Goal: Task Accomplishment & Management: Manage account settings

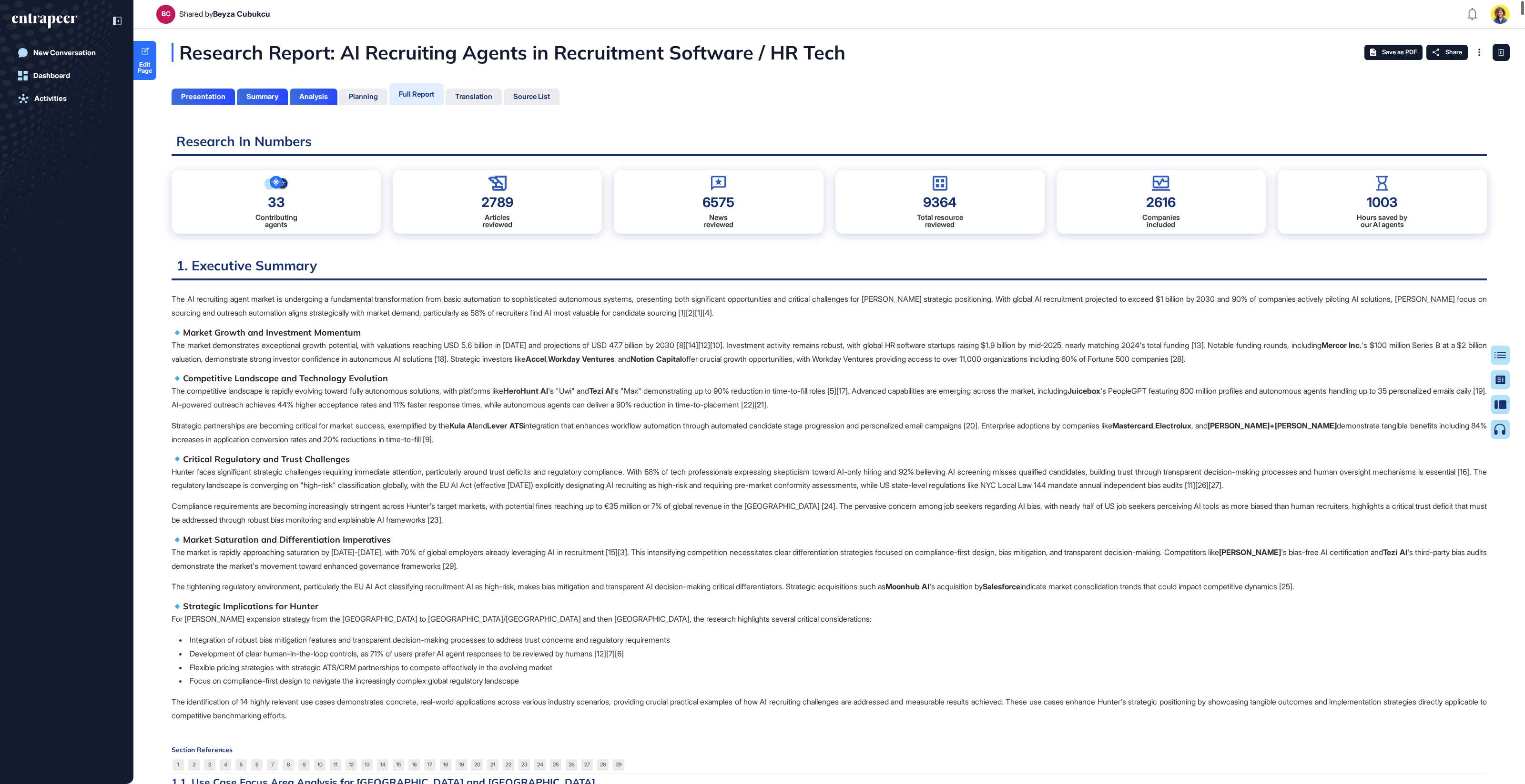
scroll to position [737, 3]
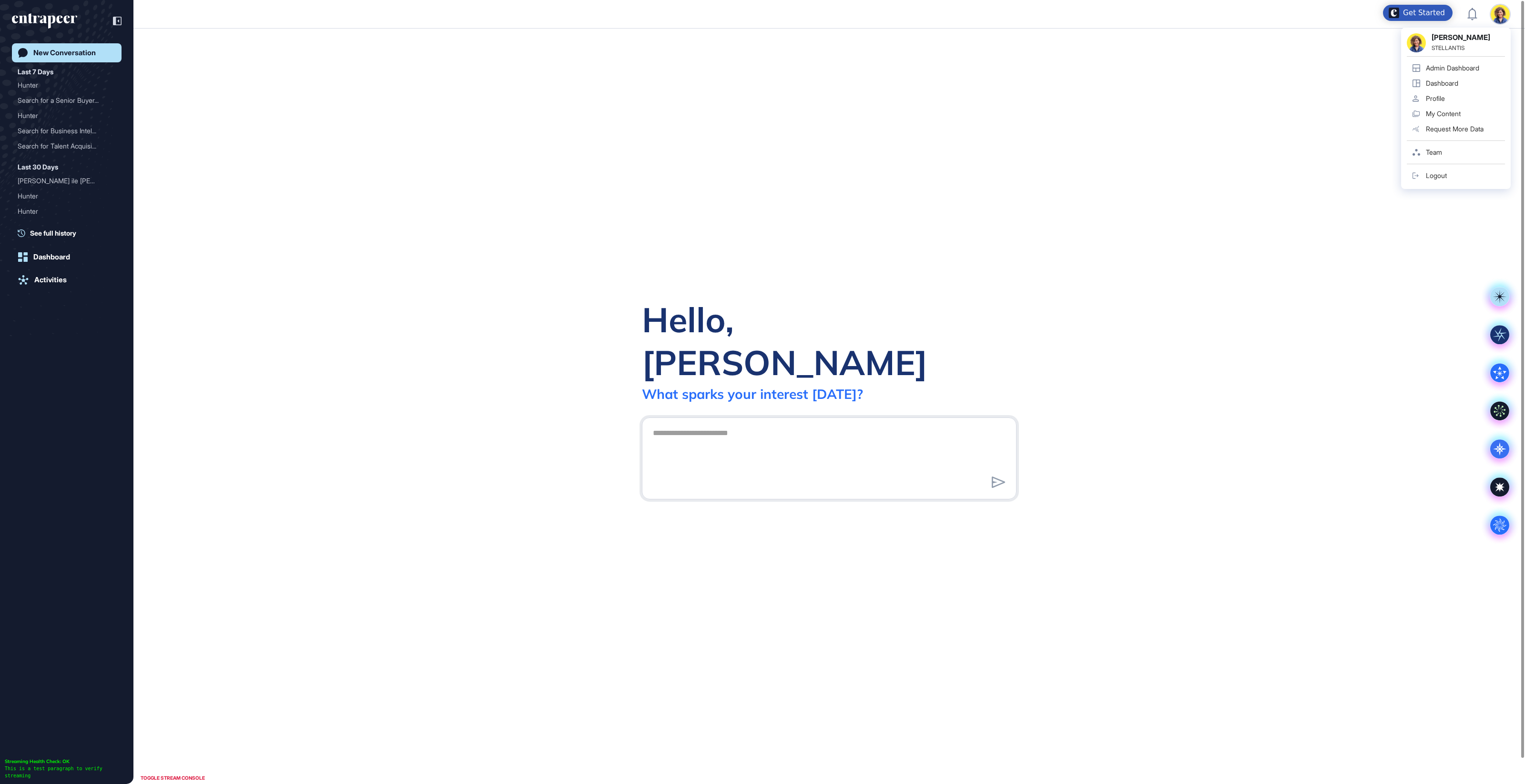
click at [1495, 11] on img at bounding box center [1500, 14] width 19 height 19
click at [1452, 65] on div "Admin Dashboard" at bounding box center [1452, 68] width 54 height 8
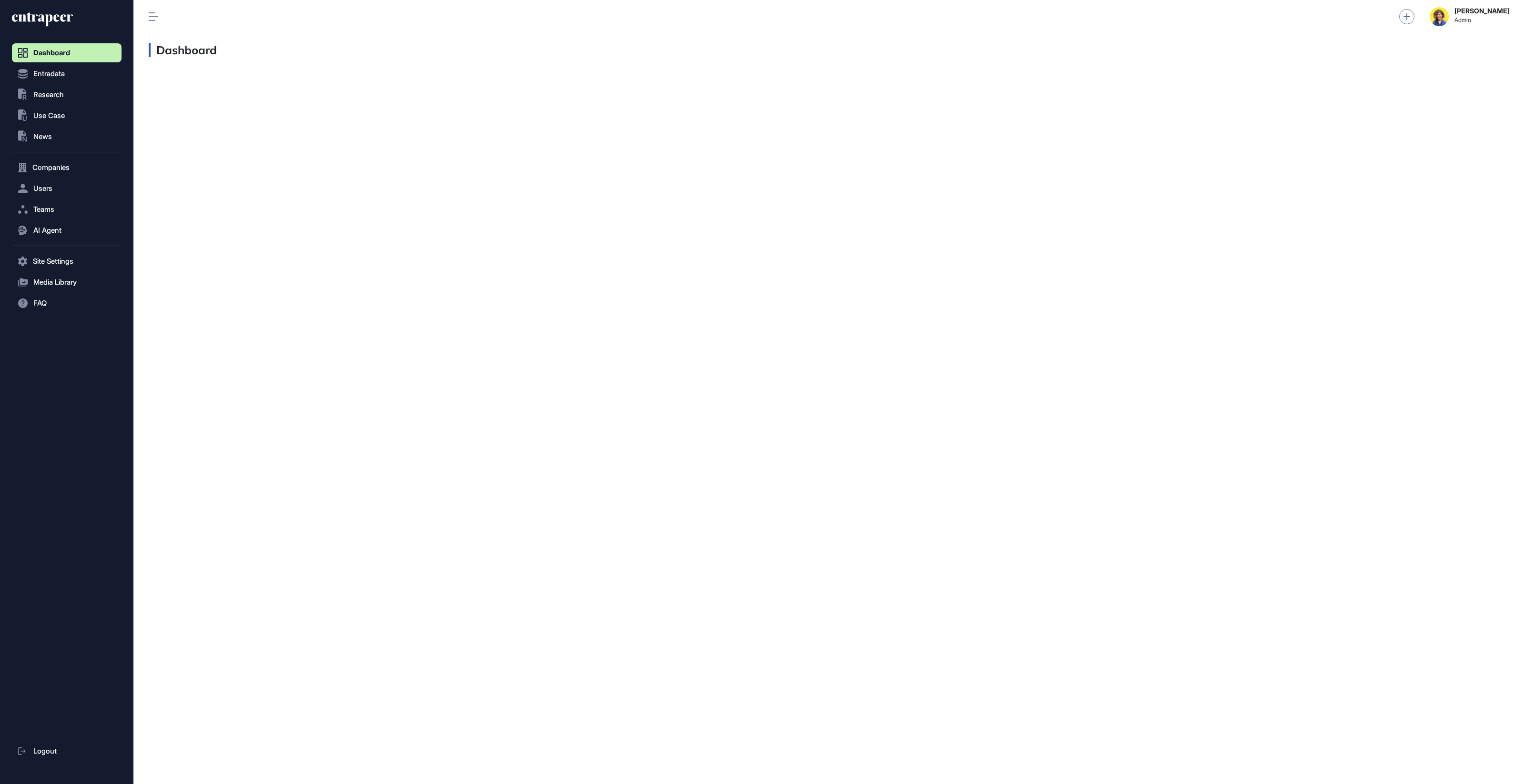
scroll to position [1, 1]
click at [37, 227] on span "AI Agent" at bounding box center [47, 231] width 28 height 8
click at [40, 188] on span "Users" at bounding box center [43, 189] width 19 height 8
click at [43, 208] on span "User List" at bounding box center [45, 209] width 27 height 8
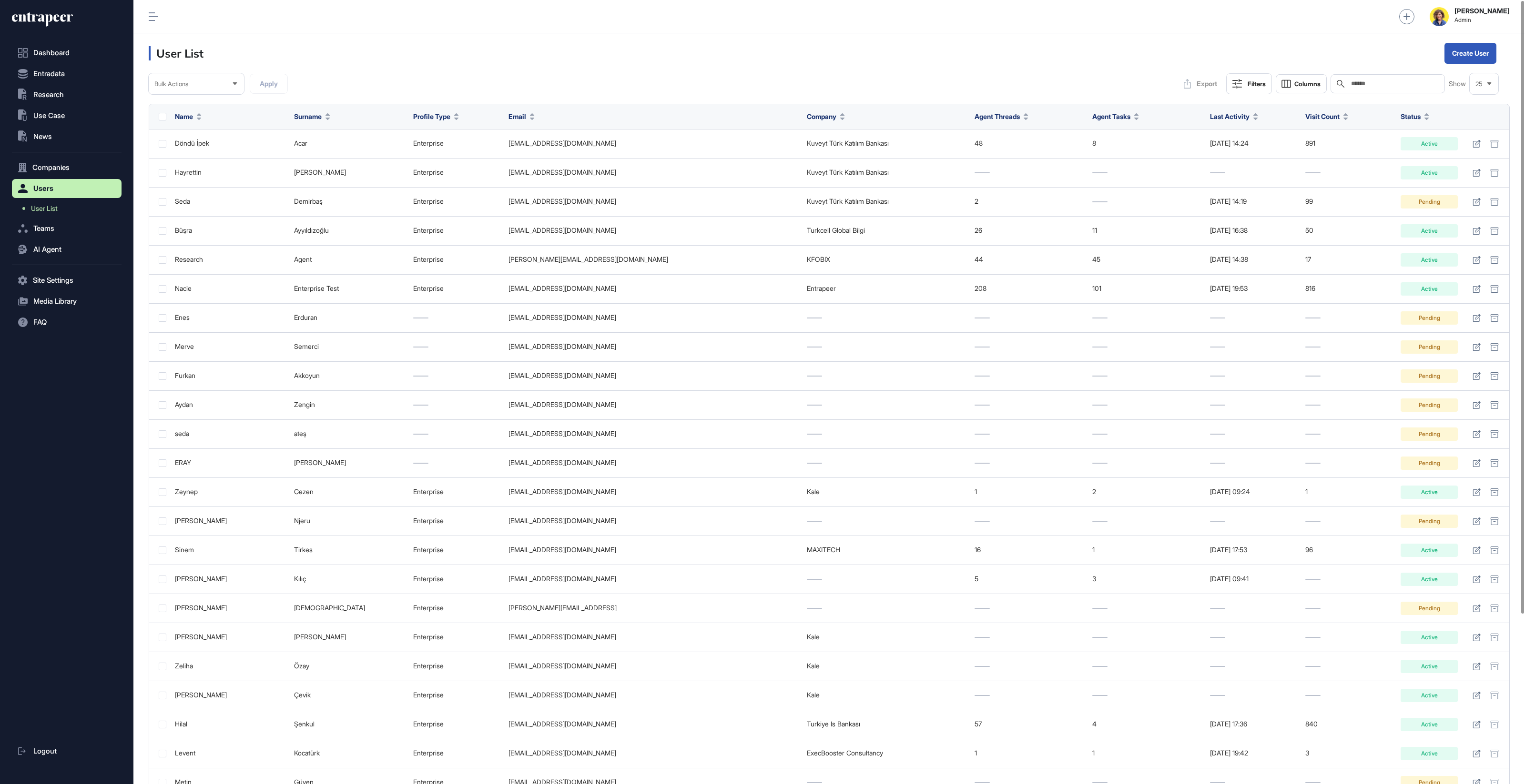
click at [1406, 90] on div "Search" at bounding box center [1387, 84] width 114 height 19
click at [1396, 84] on input "text" at bounding box center [1394, 84] width 89 height 8
type input "****"
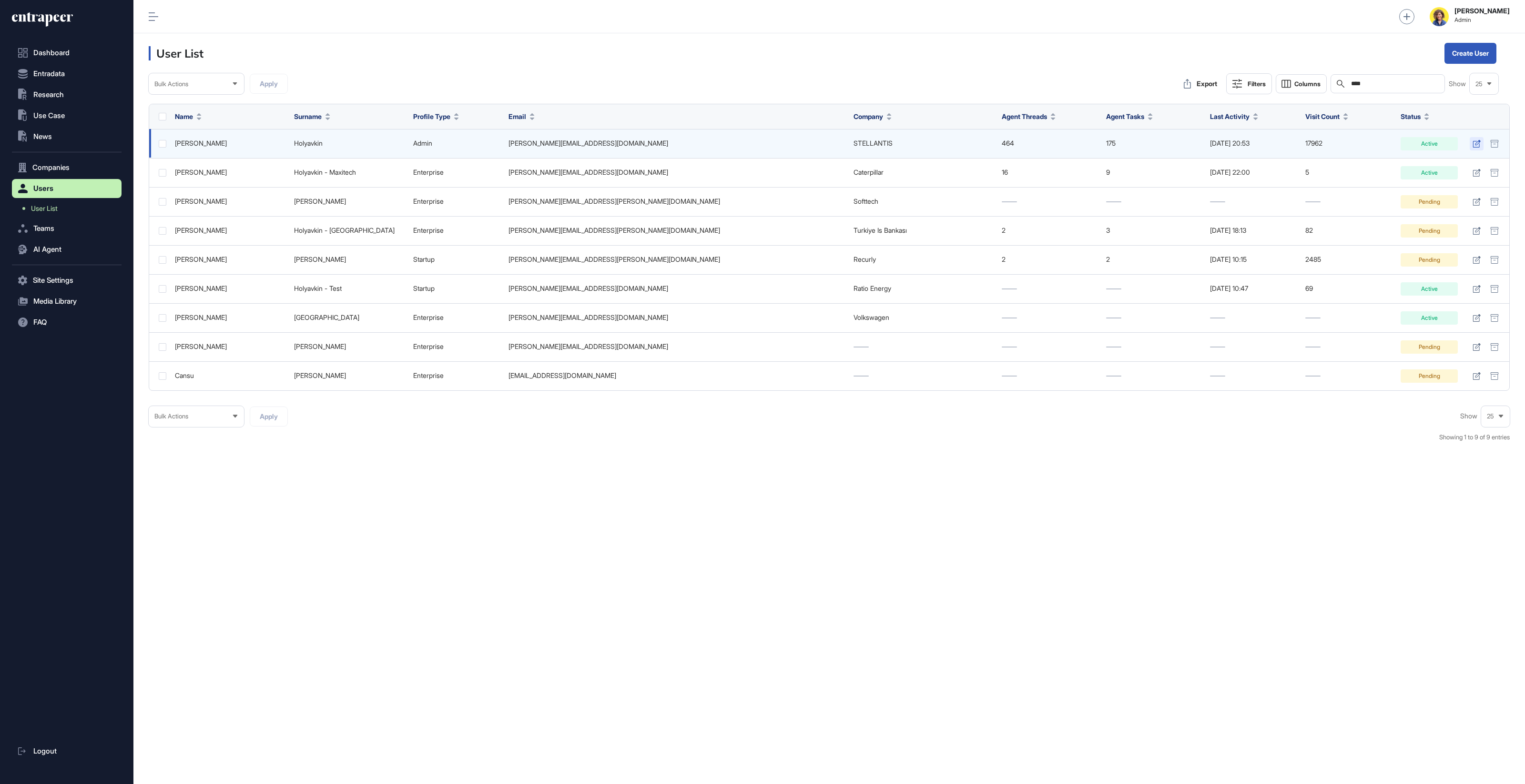
click at [1477, 143] on icon at bounding box center [1476, 144] width 8 height 8
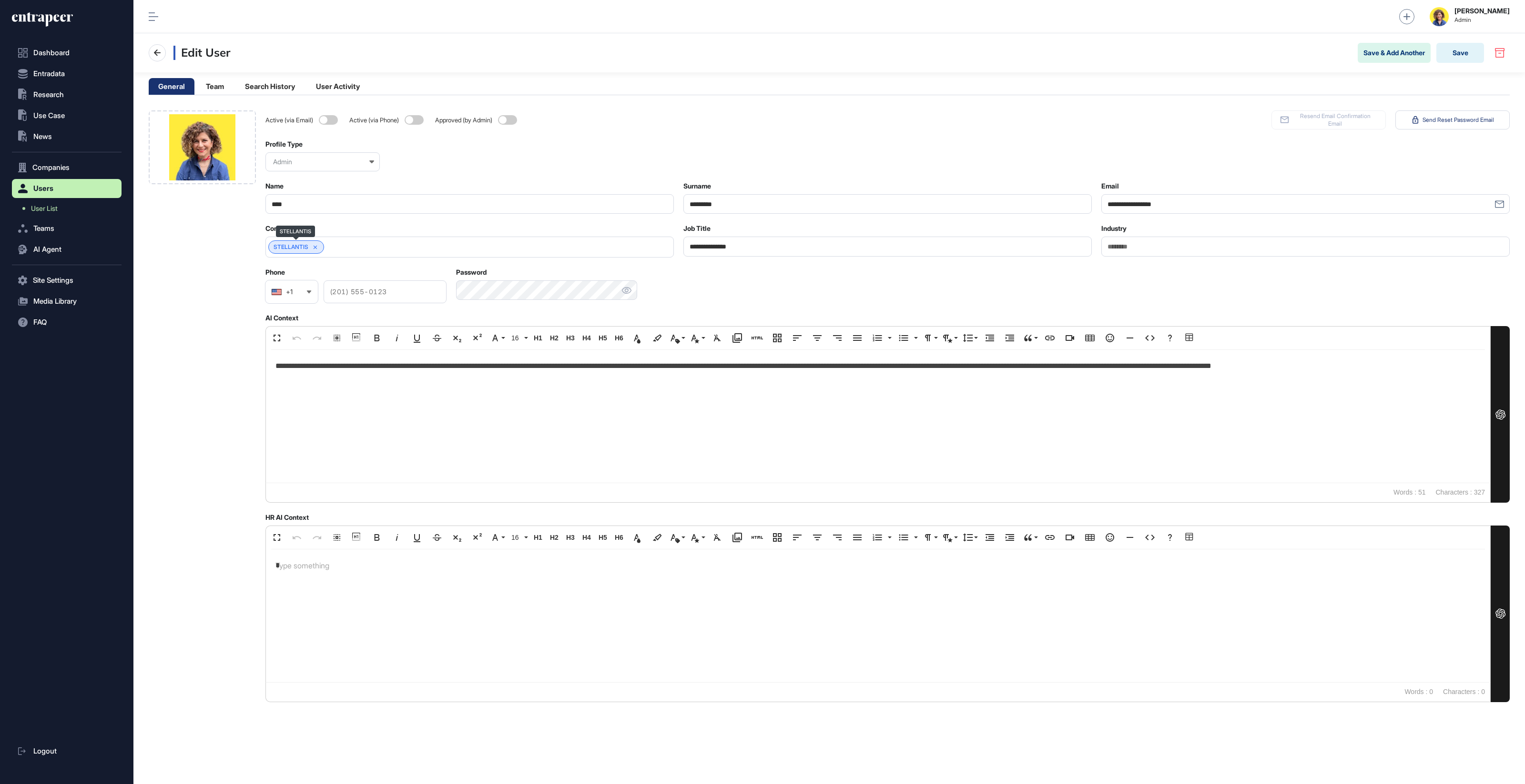
click at [316, 248] on icon at bounding box center [315, 248] width 6 height 6
click at [330, 248] on input "text" at bounding box center [463, 247] width 384 height 8
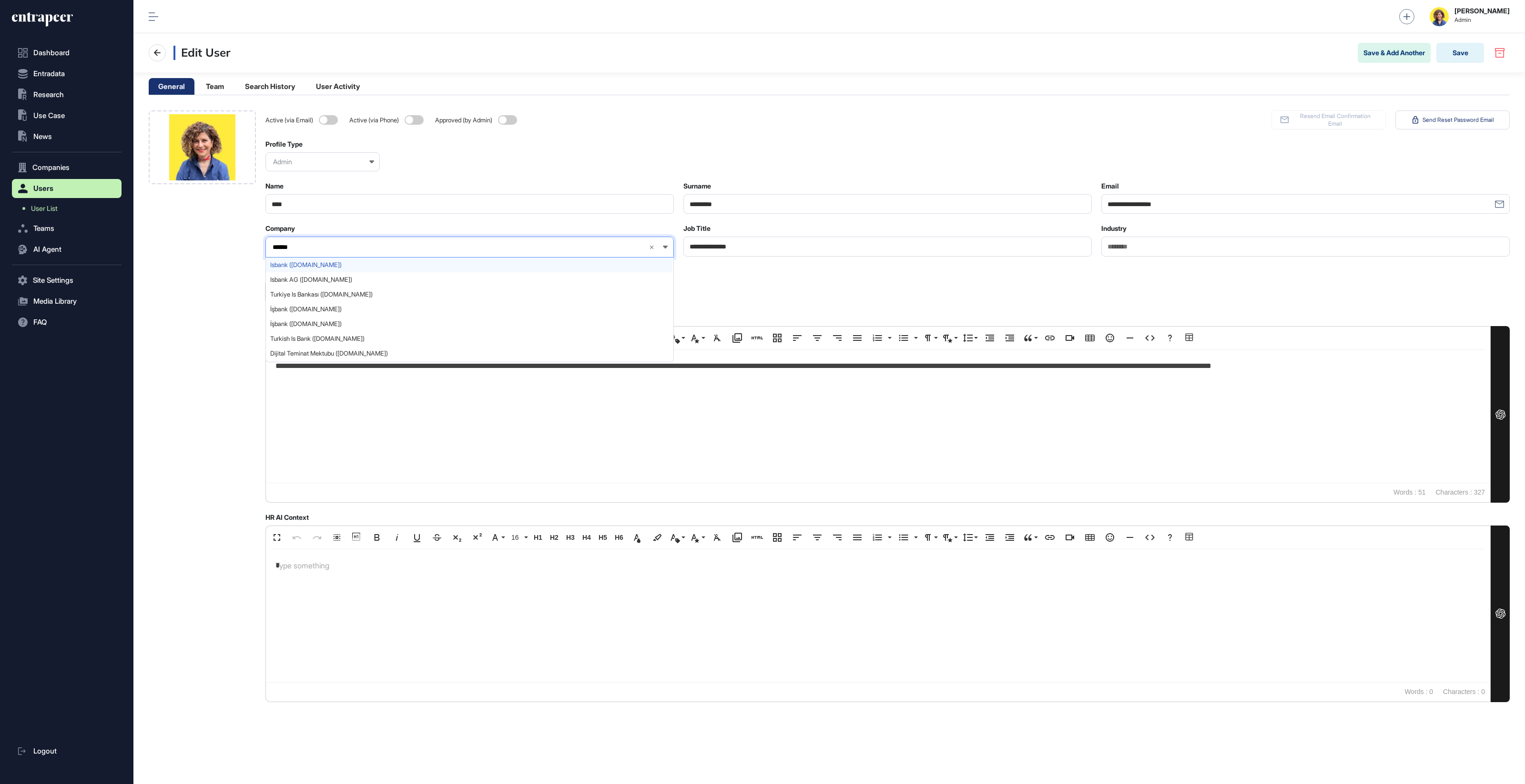
type input "******"
click at [324, 266] on span "Isbank (isbank.com.tr)" at bounding box center [469, 264] width 398 height 7
drag, startPoint x: 222, startPoint y: 271, endPoint x: 270, endPoint y: 270, distance: 48.0
click at [222, 272] on div at bounding box center [202, 406] width 107 height 592
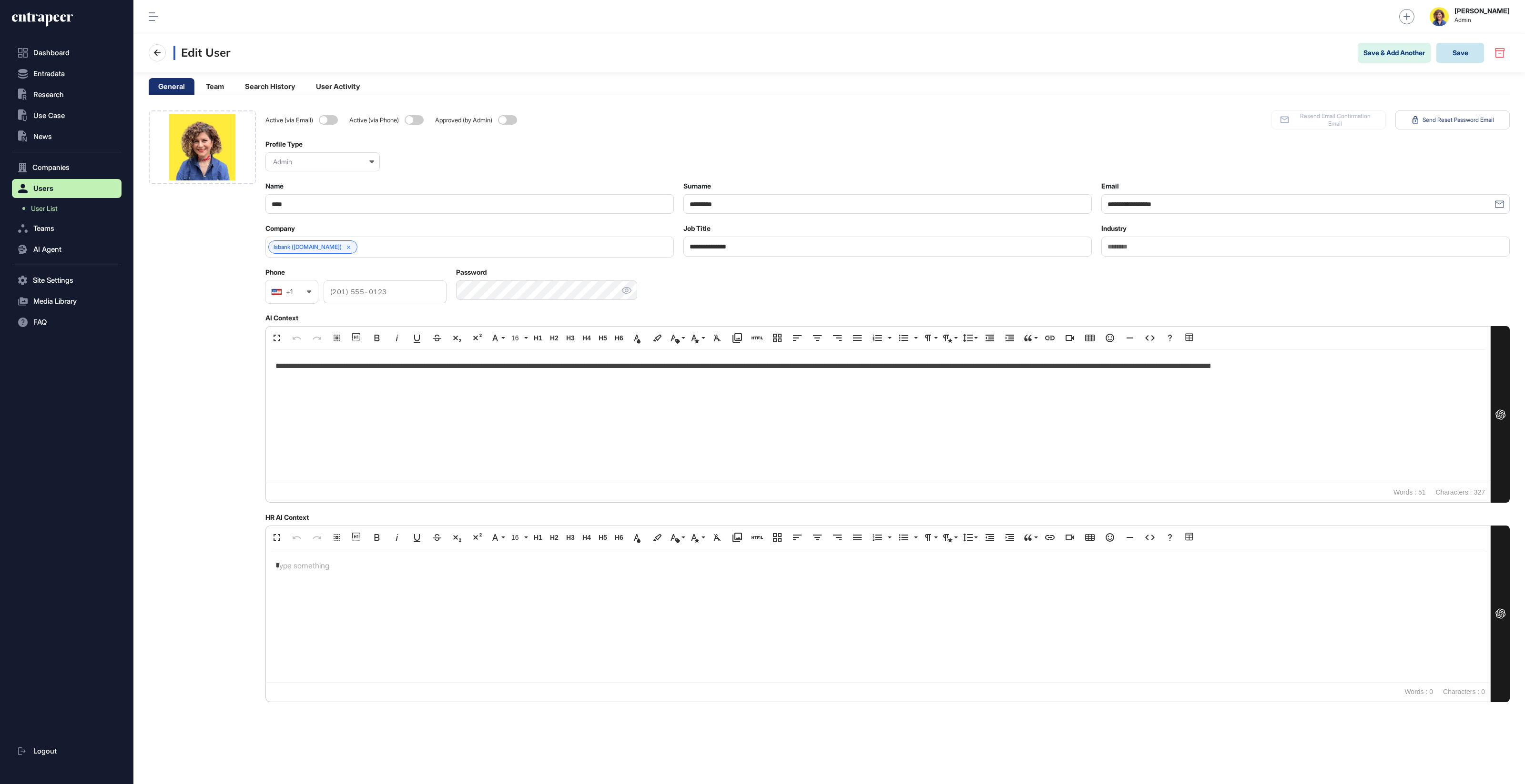
click at [1471, 59] on button "Save" at bounding box center [1460, 52] width 48 height 20
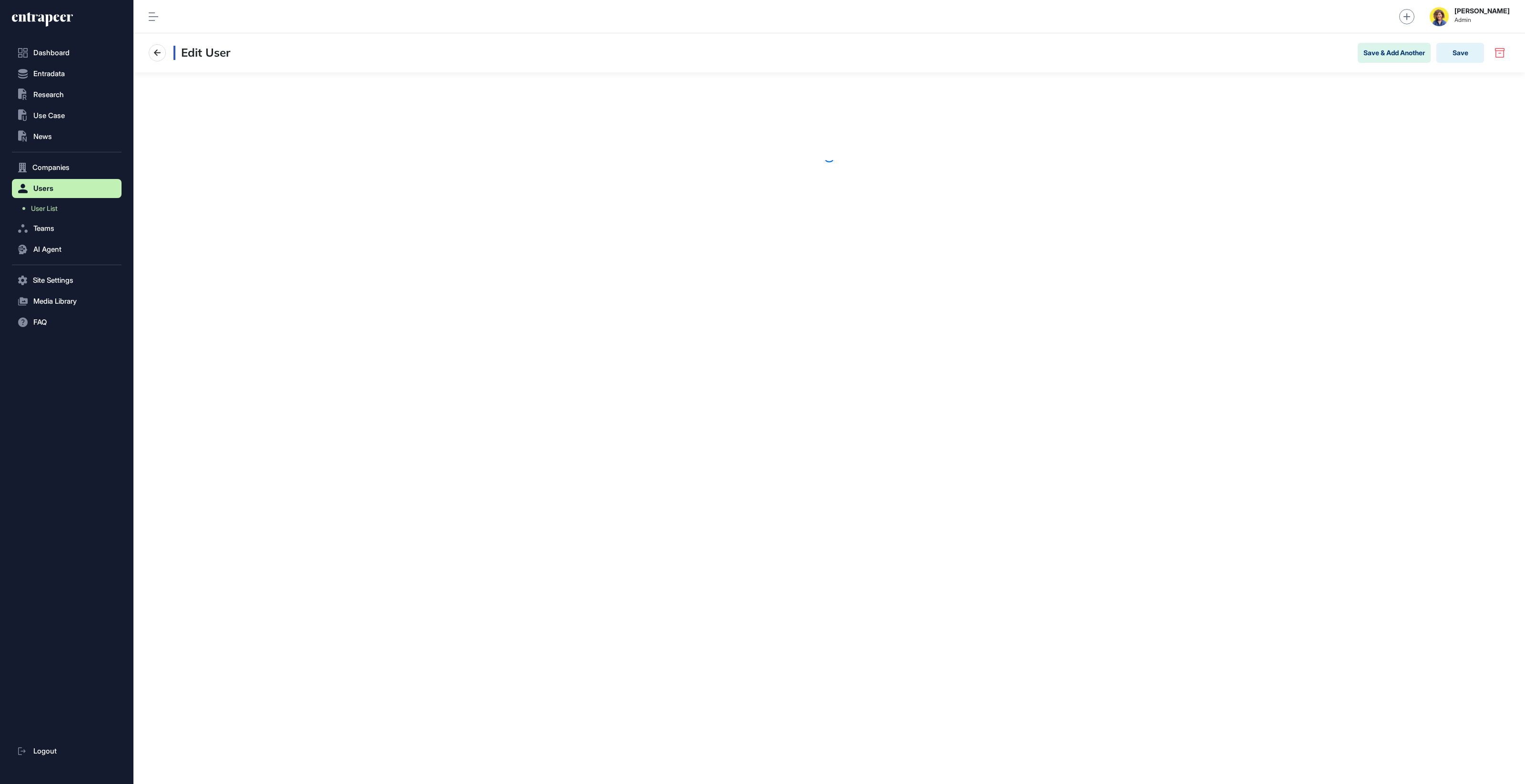
scroll to position [1, 1]
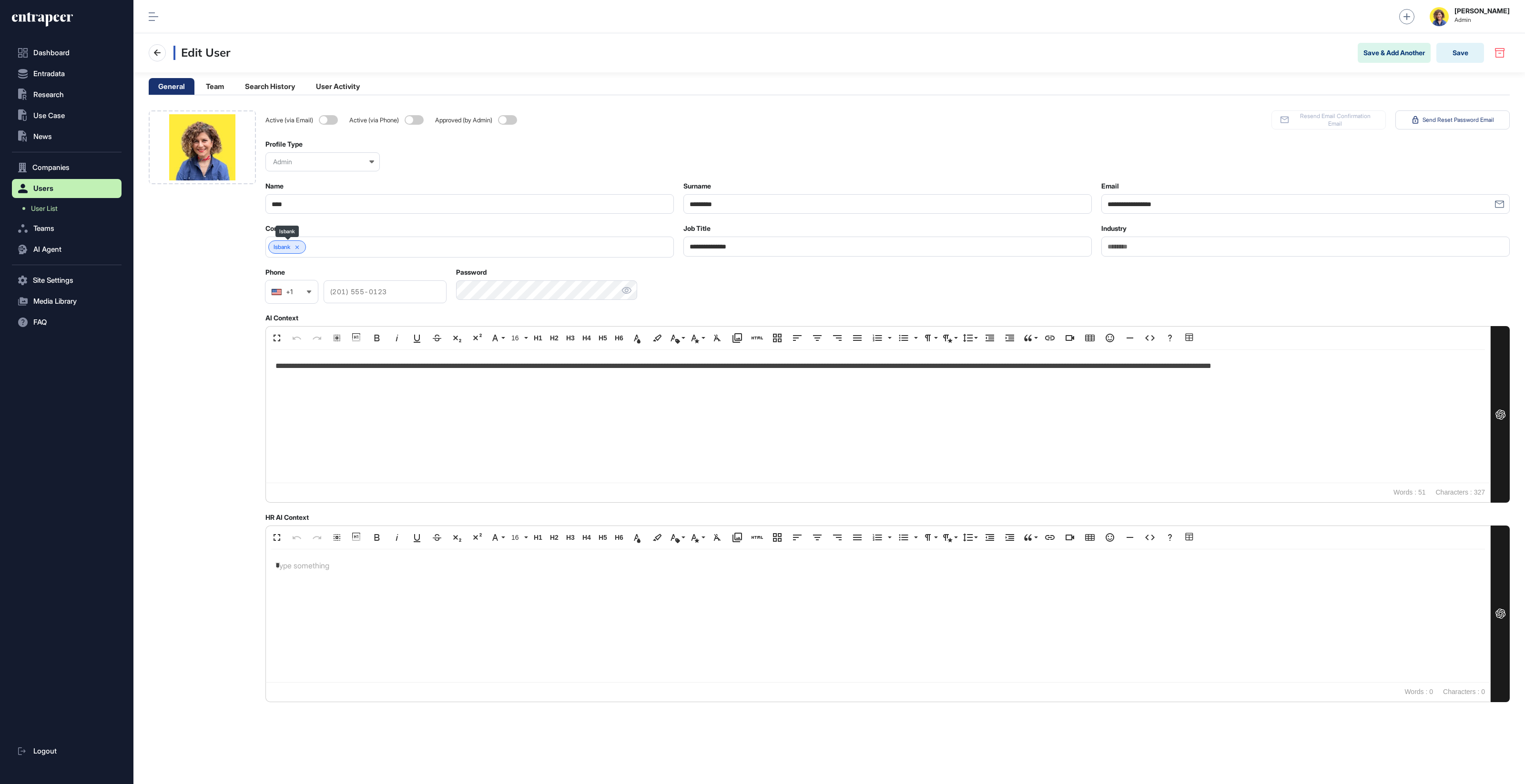
click at [280, 248] on link "Isbank" at bounding box center [282, 247] width 17 height 6
drag, startPoint x: 306, startPoint y: 244, endPoint x: 301, endPoint y: 245, distance: 5.1
click at [305, 245] on div "Isbank" at bounding box center [287, 247] width 38 height 13
click at [301, 245] on icon at bounding box center [297, 248] width 6 height 6
click at [307, 246] on input "text" at bounding box center [463, 247] width 384 height 8
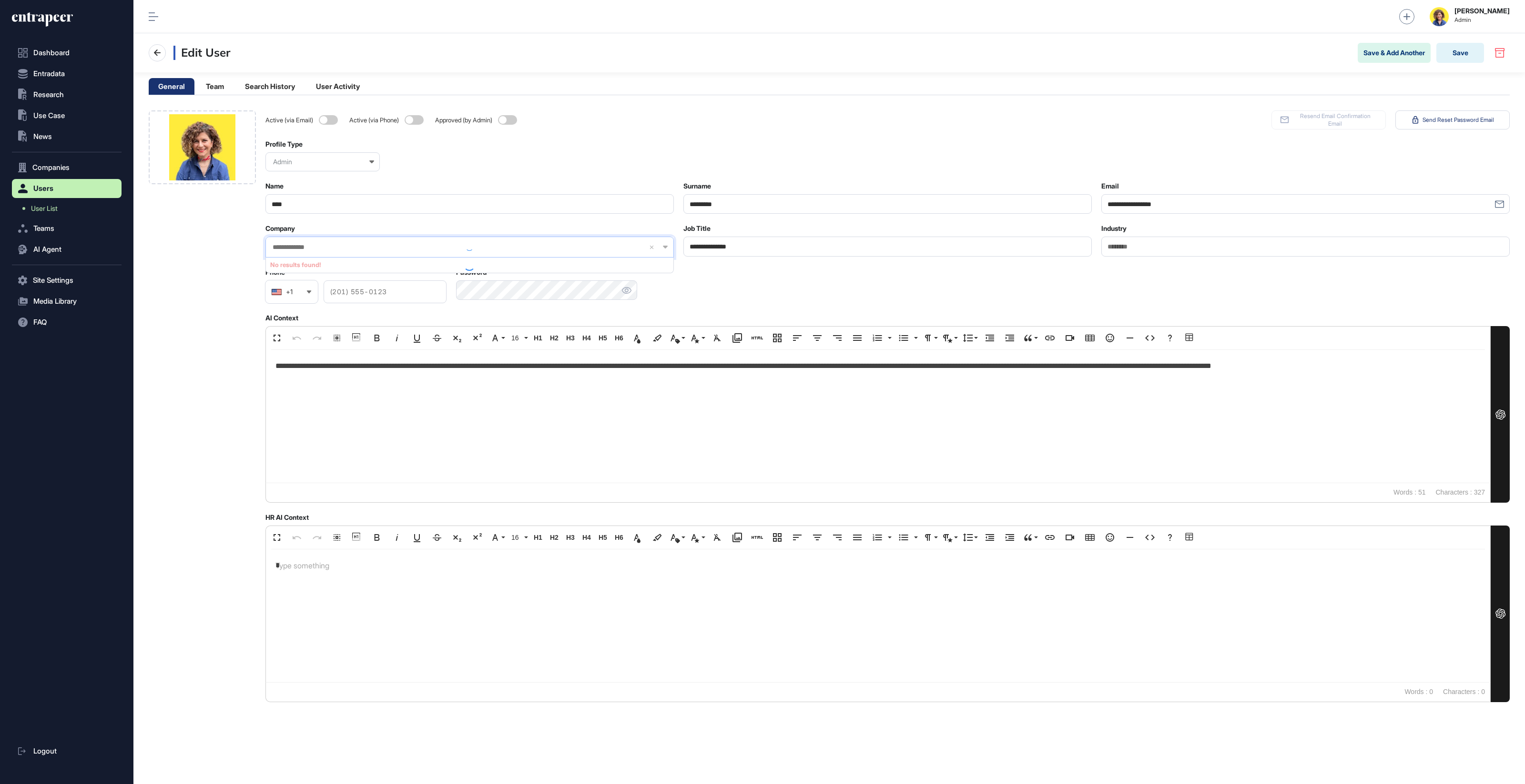
type input "**********"
click at [284, 265] on span "Turkiye Is Bankası (isbank.com.tr)" at bounding box center [469, 264] width 398 height 7
drag, startPoint x: 252, startPoint y: 271, endPoint x: 355, endPoint y: 256, distance: 104.1
click at [252, 272] on div at bounding box center [202, 406] width 107 height 592
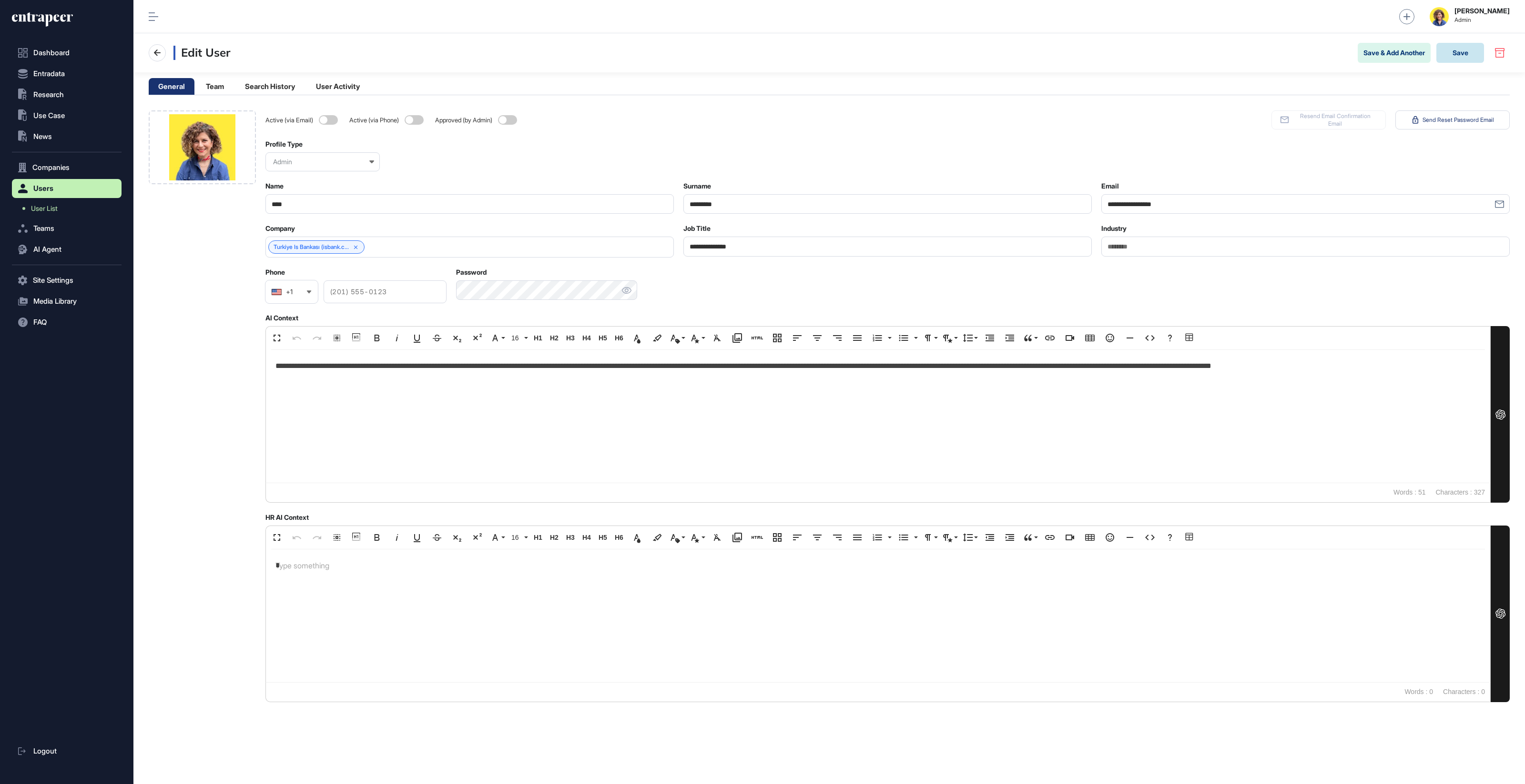
click at [1451, 53] on button "Save" at bounding box center [1460, 52] width 48 height 20
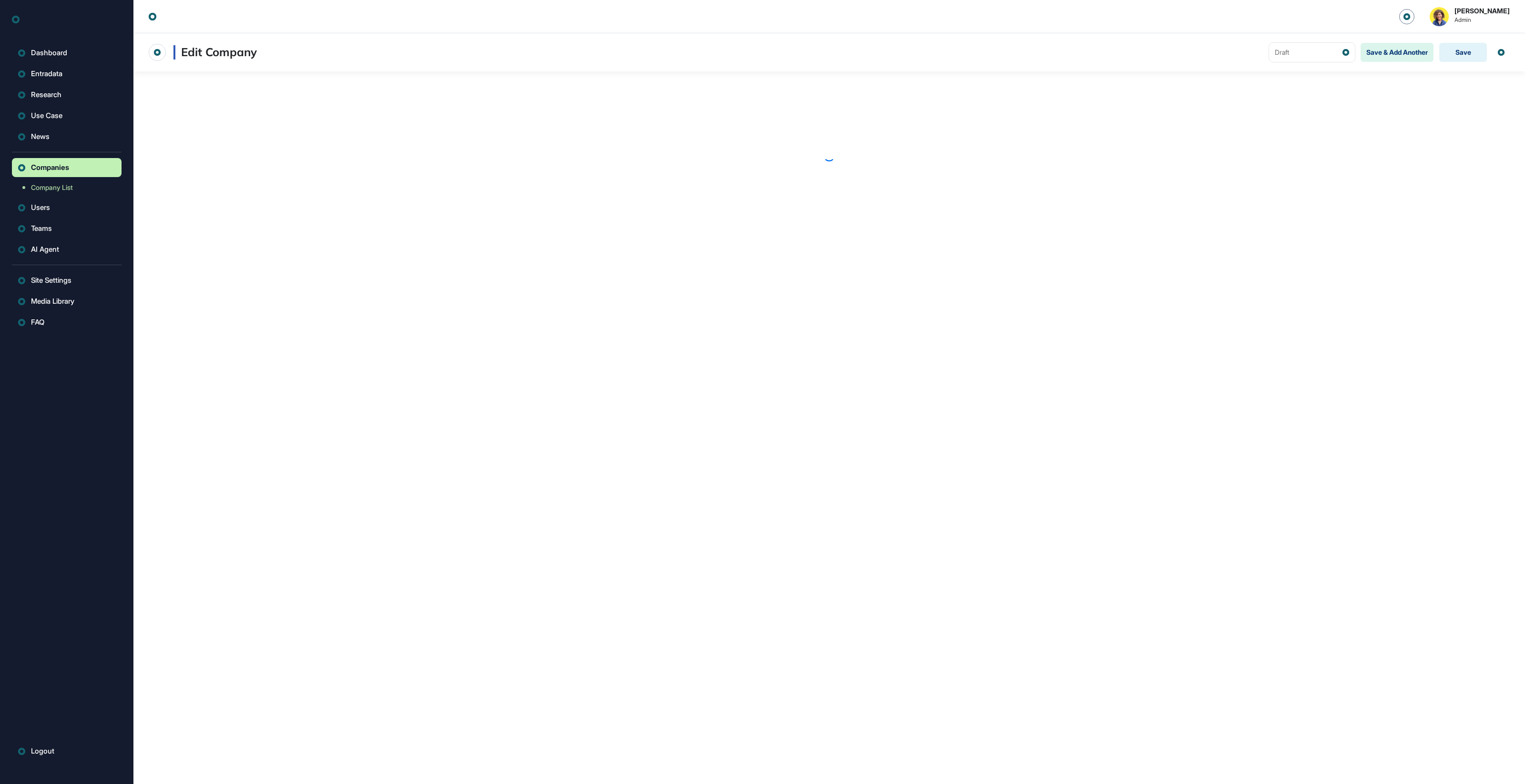
scroll to position [1, 1]
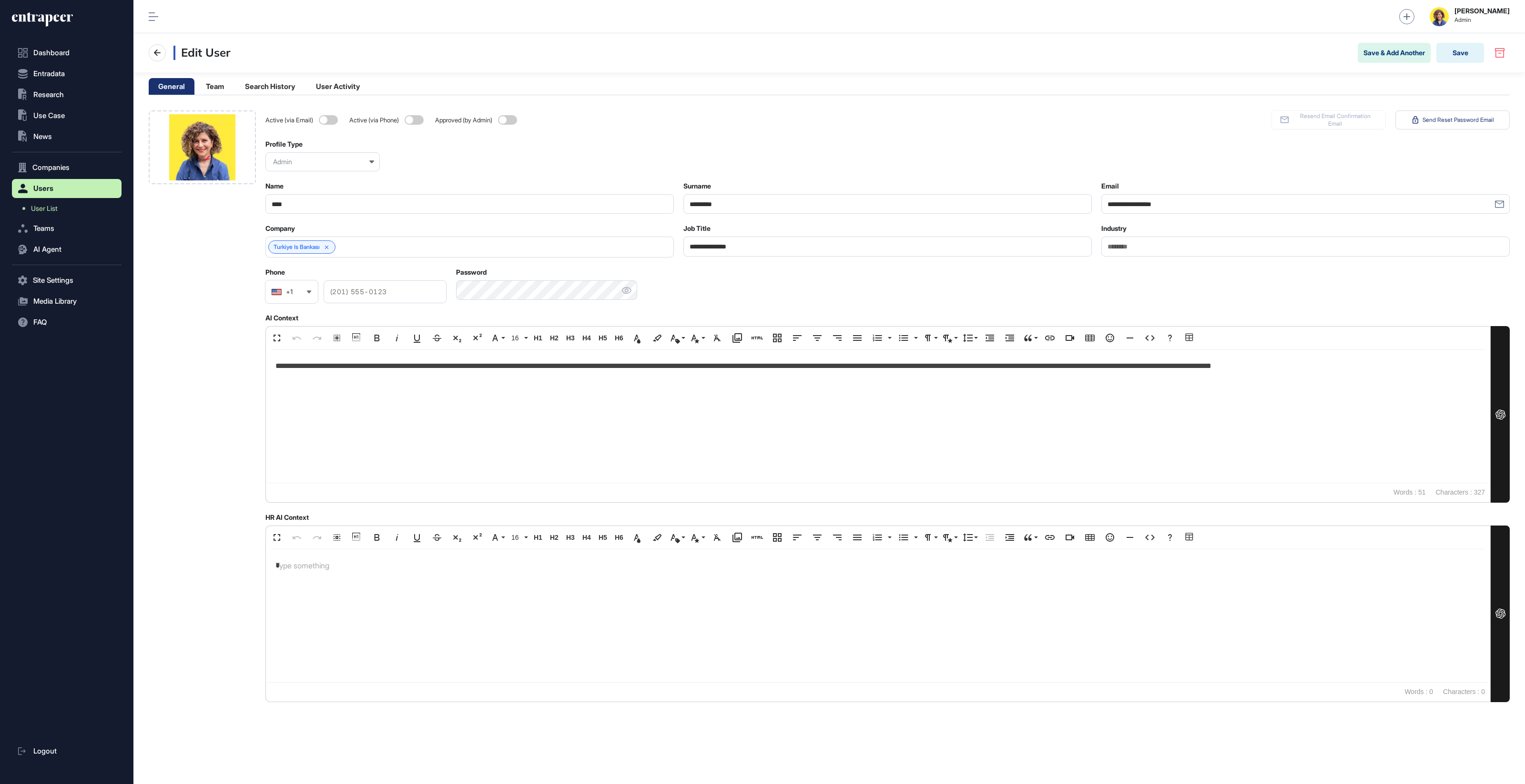
scroll to position [784, 742]
click at [220, 336] on div at bounding box center [202, 406] width 107 height 592
click at [326, 245] on div "Turkiye Is Bankası" at bounding box center [301, 247] width 67 height 13
click at [330, 249] on div "Turkiye Is Bankası" at bounding box center [301, 247] width 67 height 13
click at [330, 245] on icon at bounding box center [327, 248] width 6 height 6
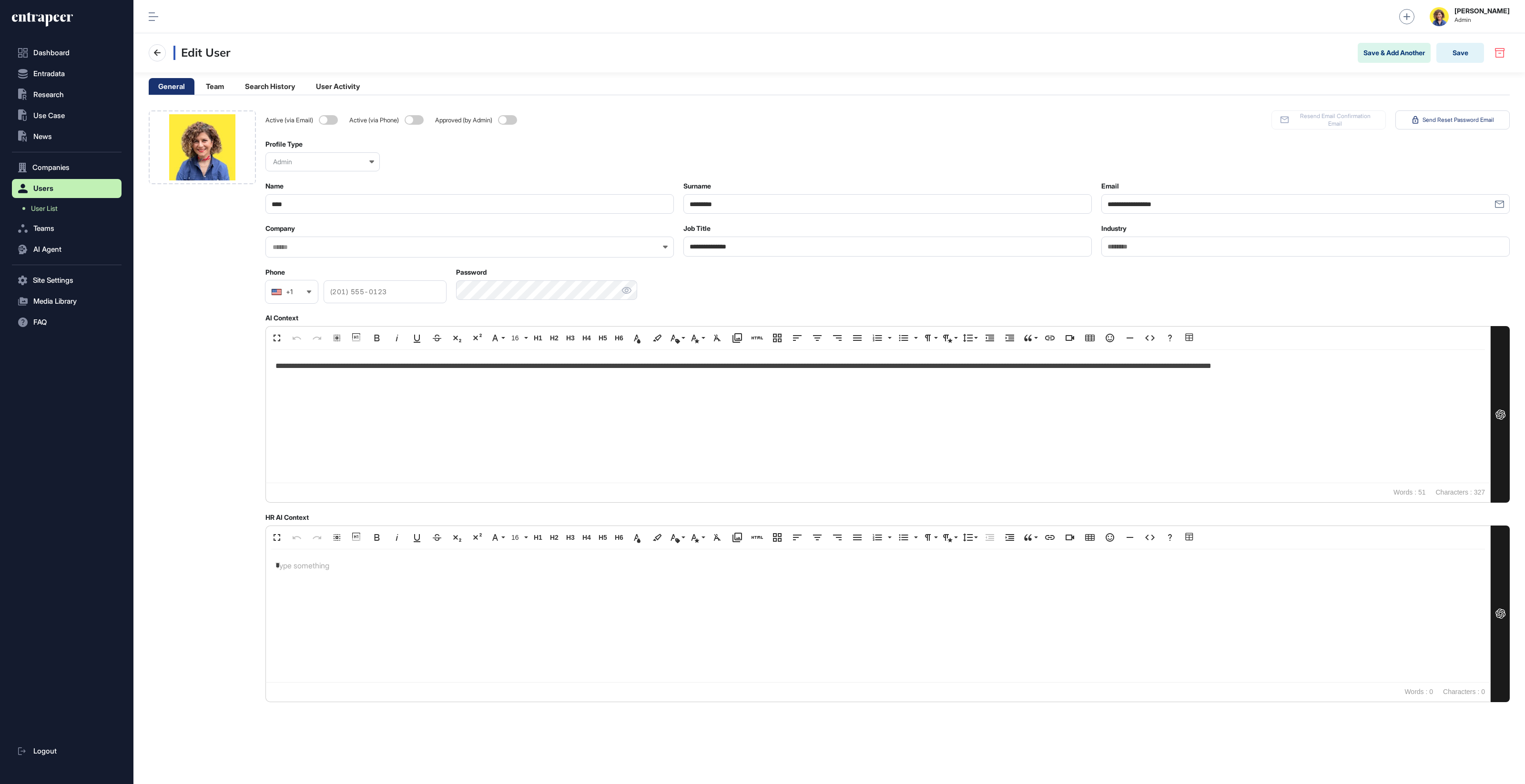
click at [329, 243] on input "text" at bounding box center [463, 247] width 384 height 8
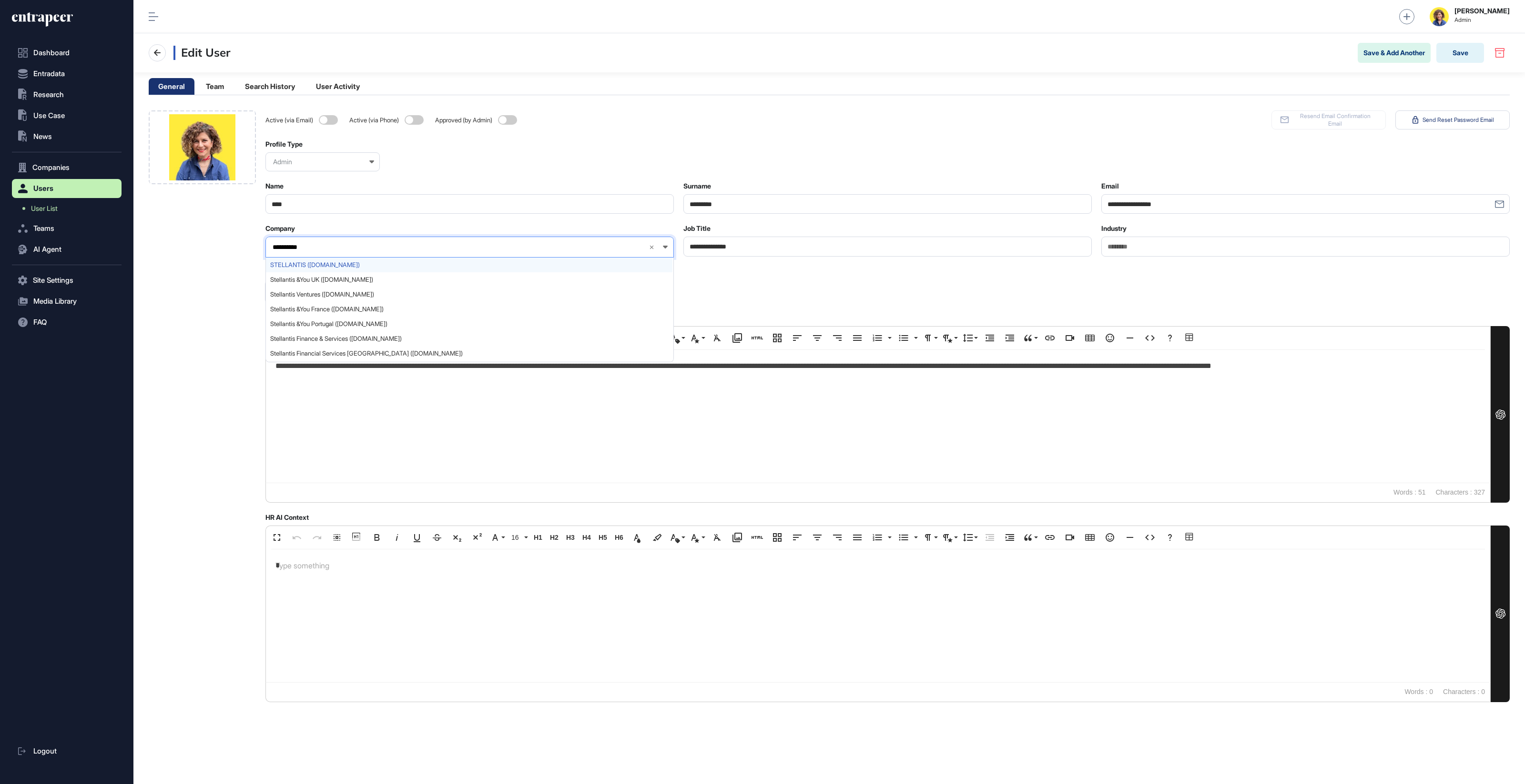
type input "**********"
click at [325, 263] on span "STELLANTIS (stellantis.com)" at bounding box center [469, 264] width 398 height 7
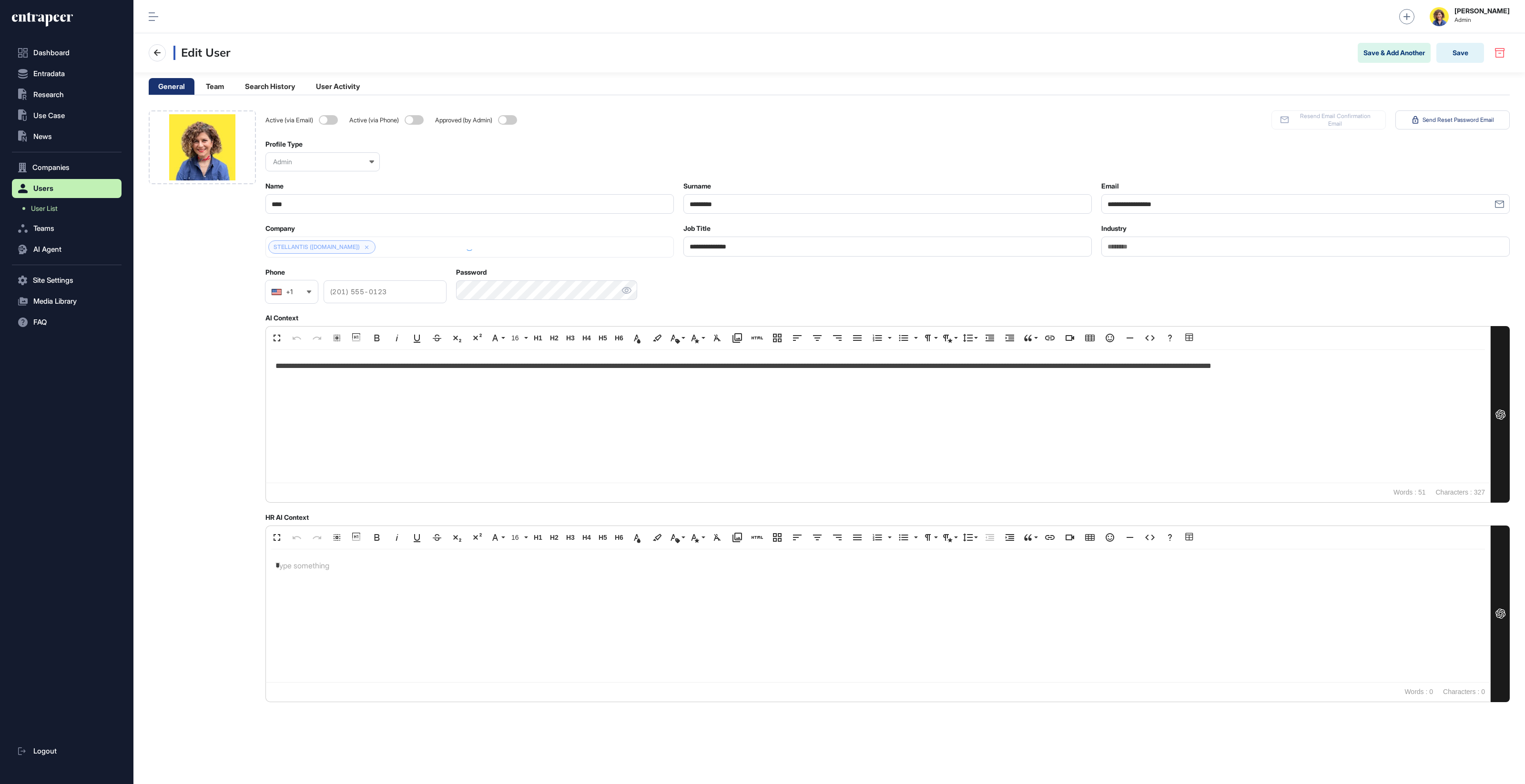
click at [225, 277] on div at bounding box center [202, 406] width 107 height 592
click at [1461, 50] on button "Save" at bounding box center [1460, 52] width 48 height 20
click at [293, 244] on link "STELLANTIS" at bounding box center [291, 247] width 35 height 6
click at [53, 17] on icon at bounding box center [43, 20] width 61 height 15
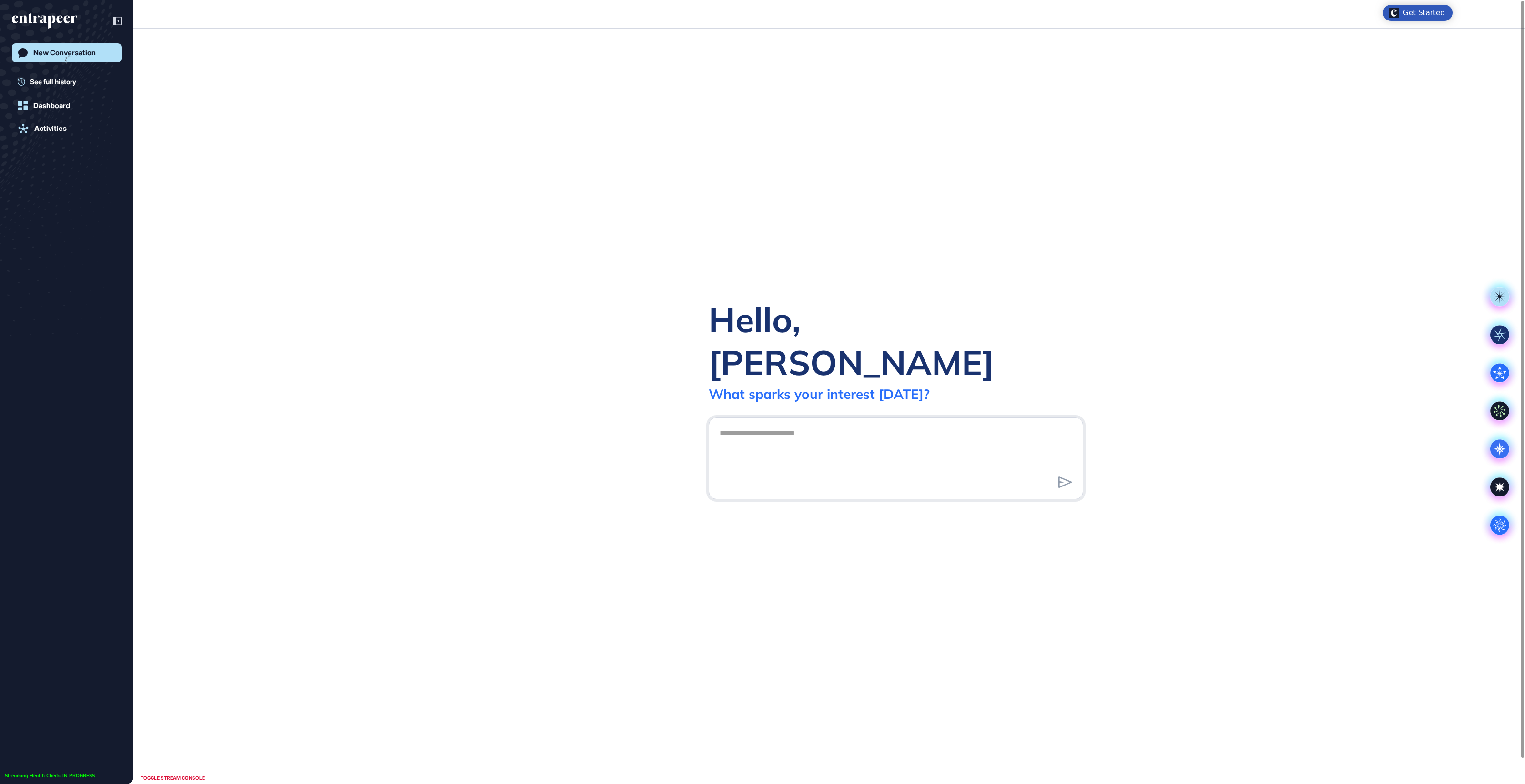
scroll to position [1, 1]
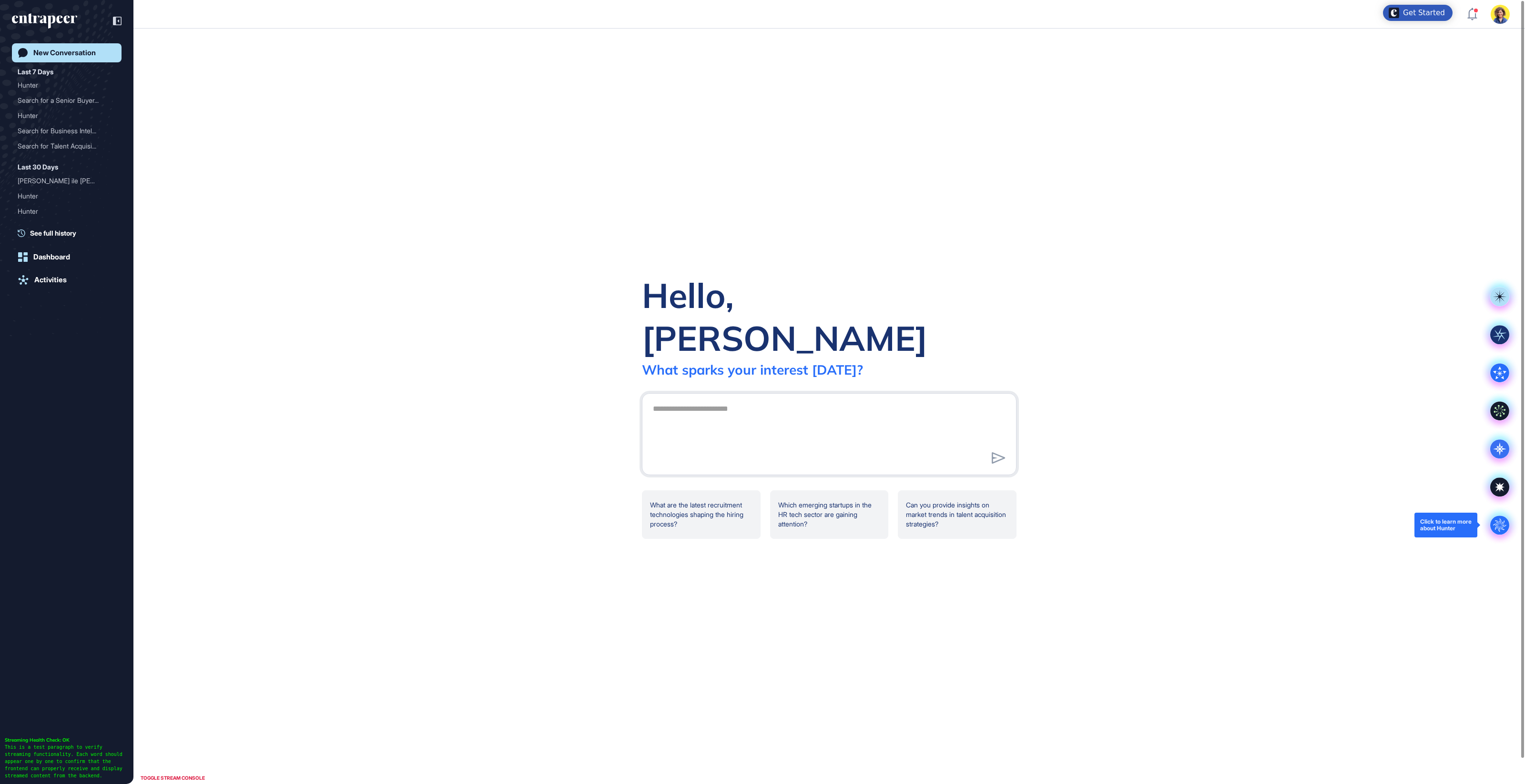
click at [1499, 525] on circle at bounding box center [1500, 525] width 19 height 19
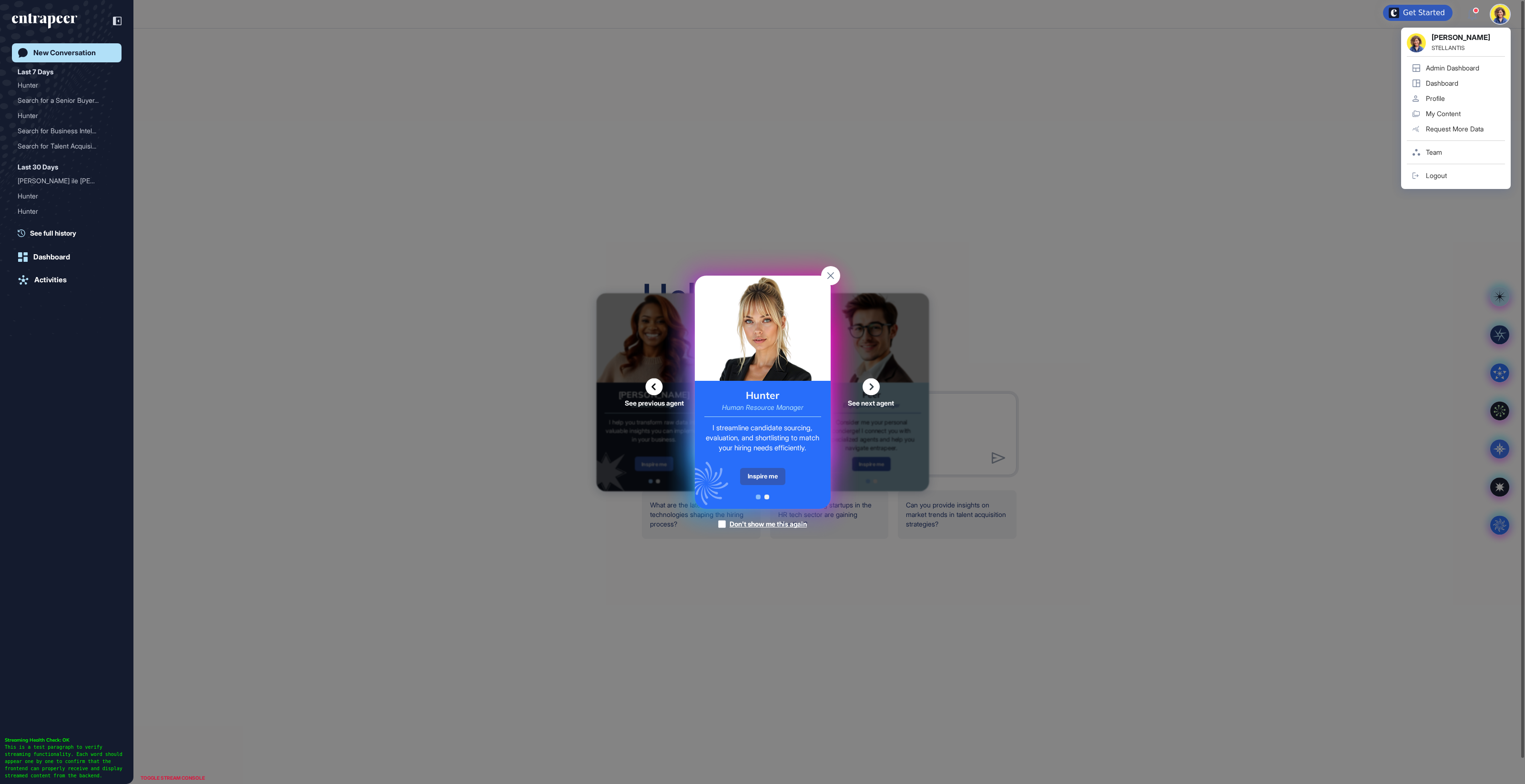
click at [1452, 67] on div "Admin Dashboard" at bounding box center [1452, 68] width 54 height 8
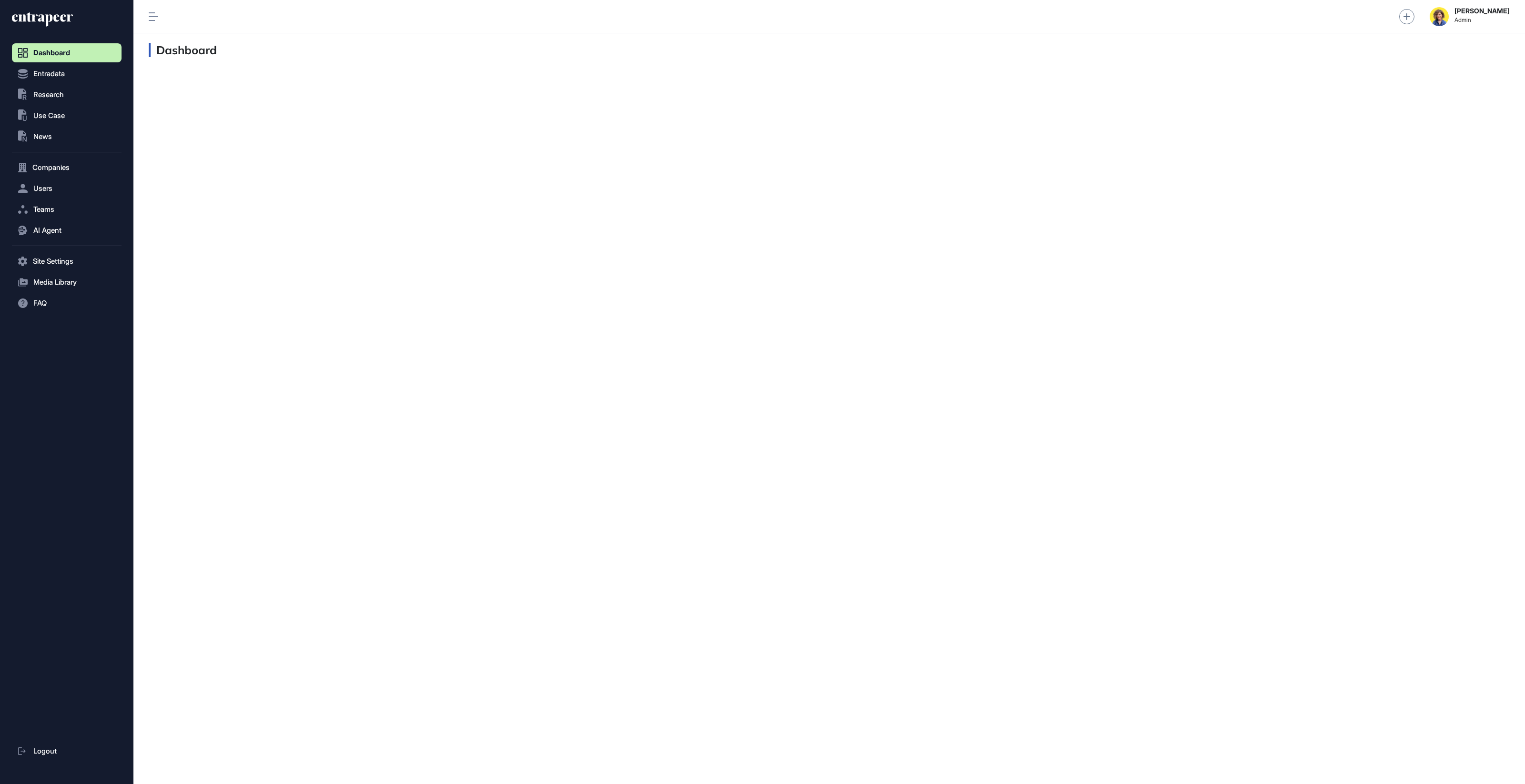
scroll to position [1, 1]
click at [36, 188] on span "Users" at bounding box center [43, 189] width 19 height 8
click at [50, 212] on link "User List" at bounding box center [69, 208] width 105 height 17
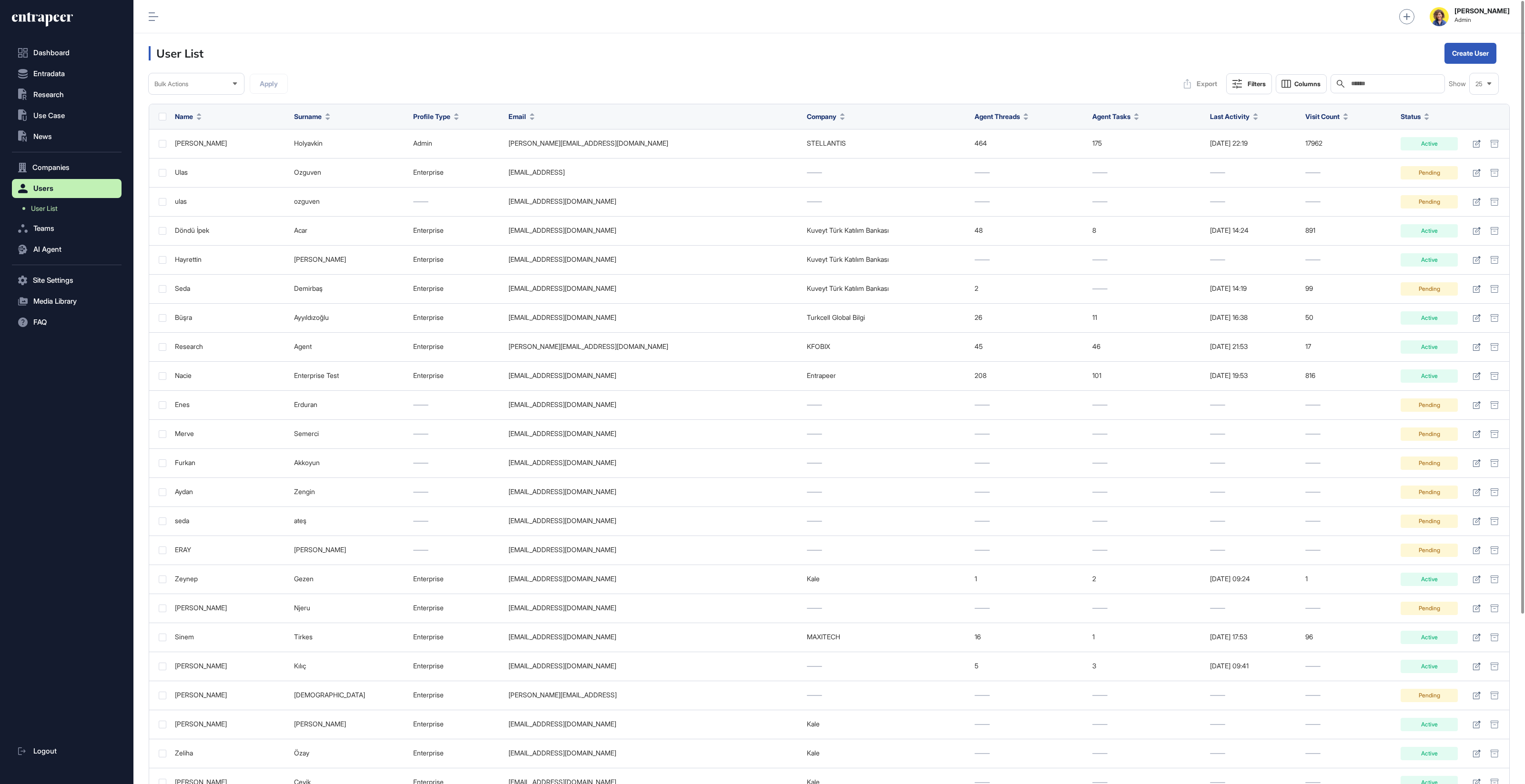
click at [1383, 81] on input "text" at bounding box center [1394, 84] width 89 height 8
type input "****"
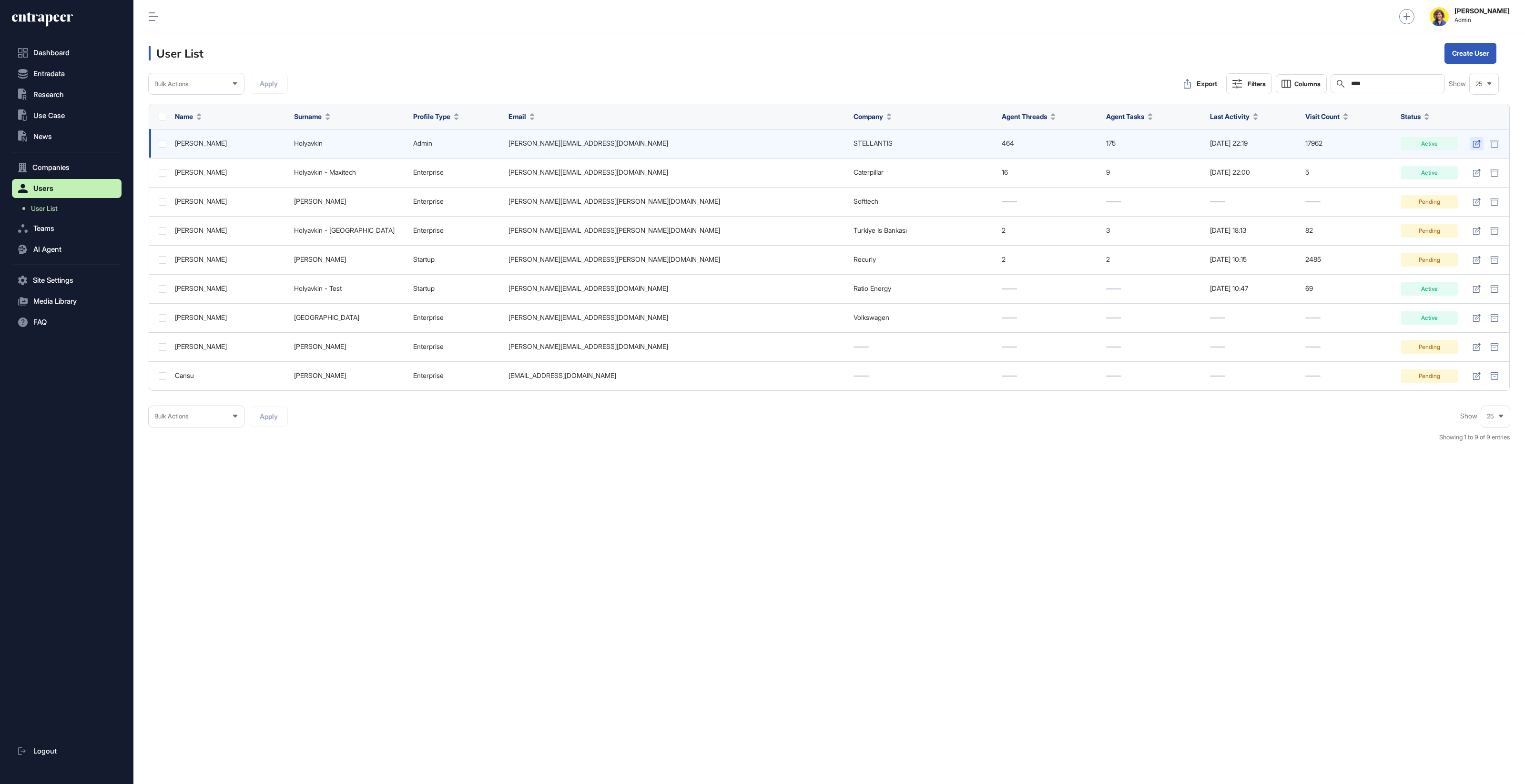
click at [1474, 145] on icon at bounding box center [1476, 144] width 8 height 8
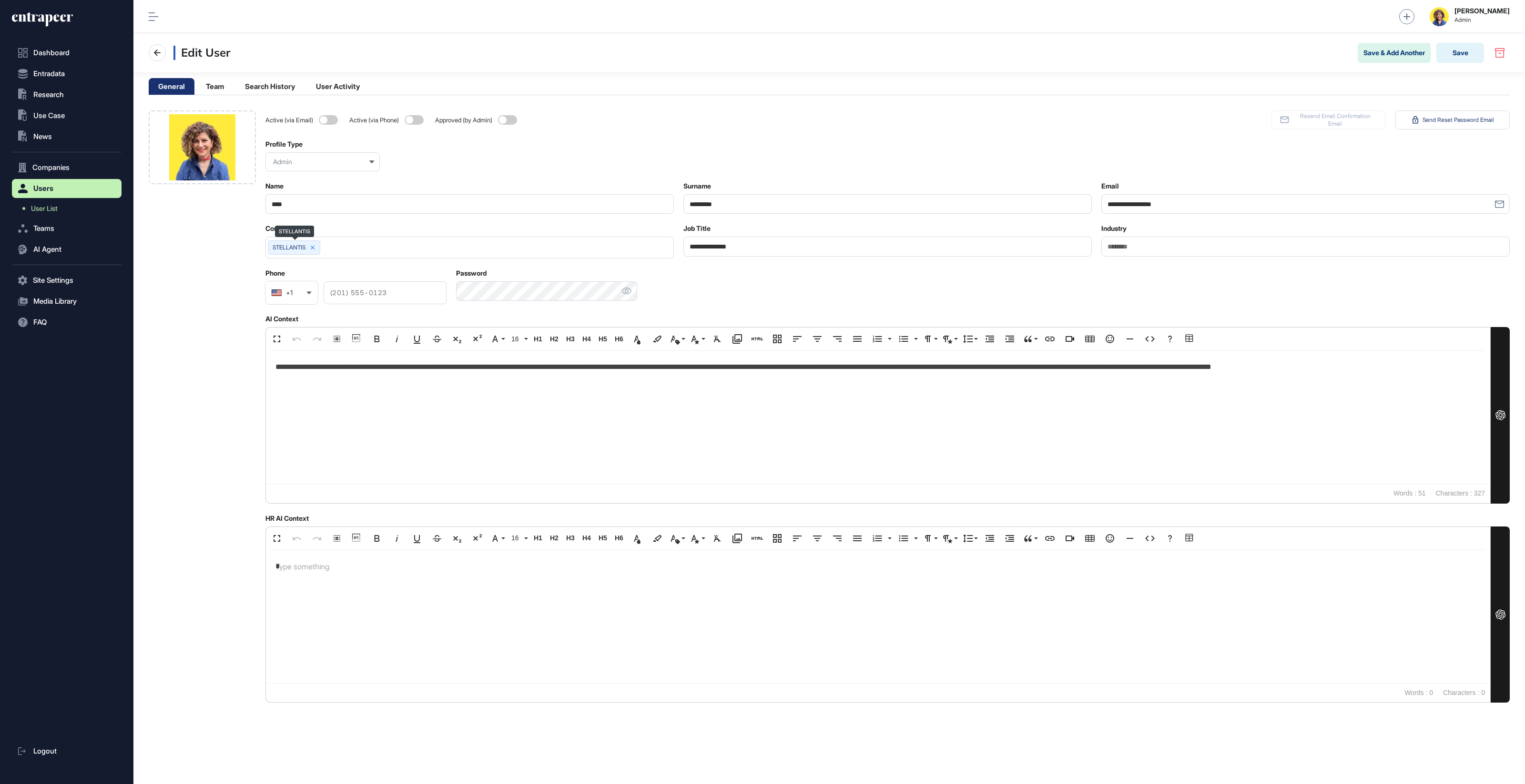
click at [319, 241] on div "STELLANTIS" at bounding box center [294, 248] width 52 height 14
click at [312, 245] on icon at bounding box center [312, 248] width 6 height 6
click at [314, 245] on input "text" at bounding box center [463, 247] width 384 height 8
type input "******"
click at [305, 296] on span "Turkiye Is Bankası (isbank.com.tr)" at bounding box center [469, 294] width 398 height 7
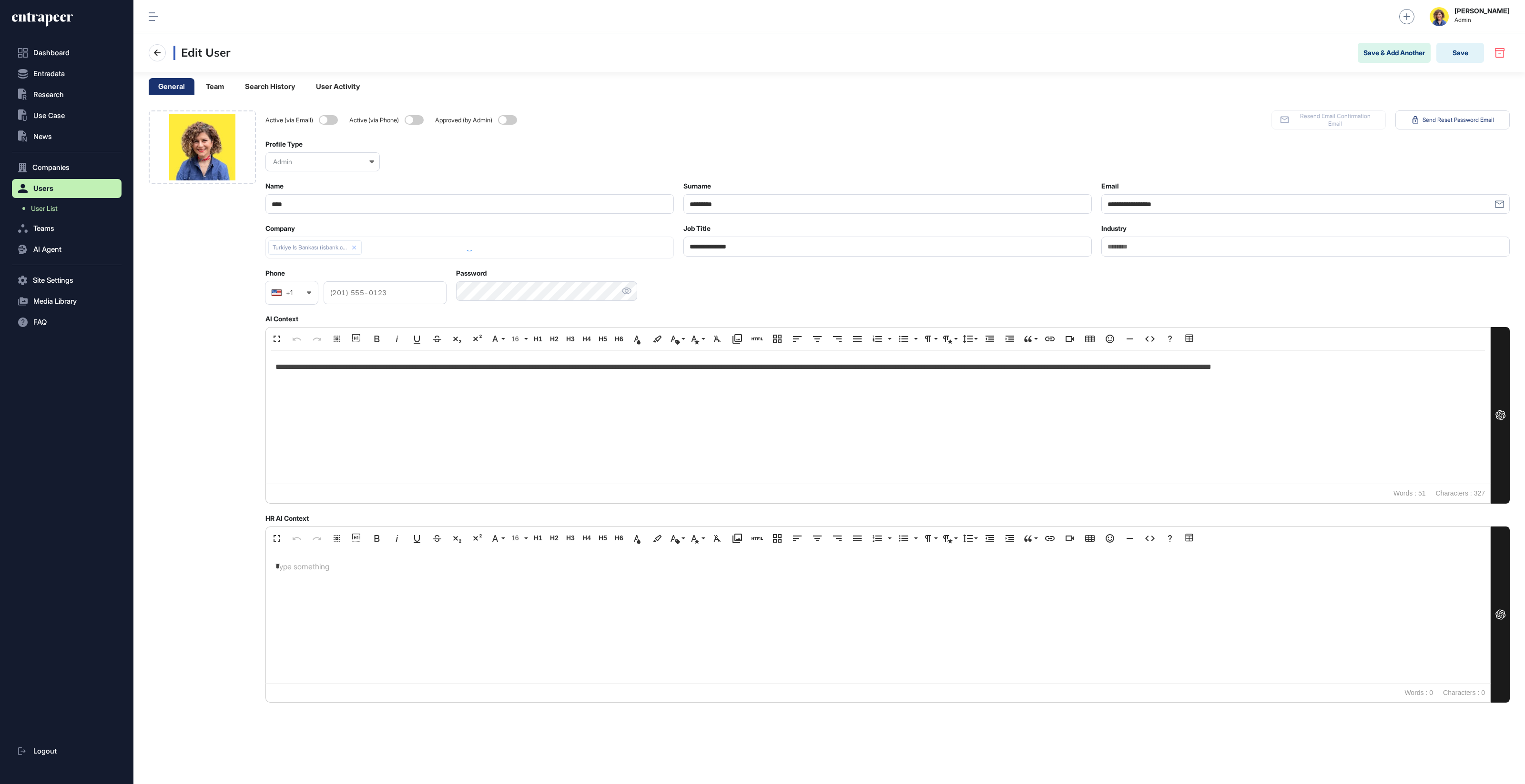
click at [298, 248] on div at bounding box center [469, 248] width 408 height 22
click at [309, 248] on link "Turkiye Is Bankası (isbank.c..." at bounding box center [310, 247] width 75 height 6
click at [1456, 57] on button "Save" at bounding box center [1460, 52] width 48 height 20
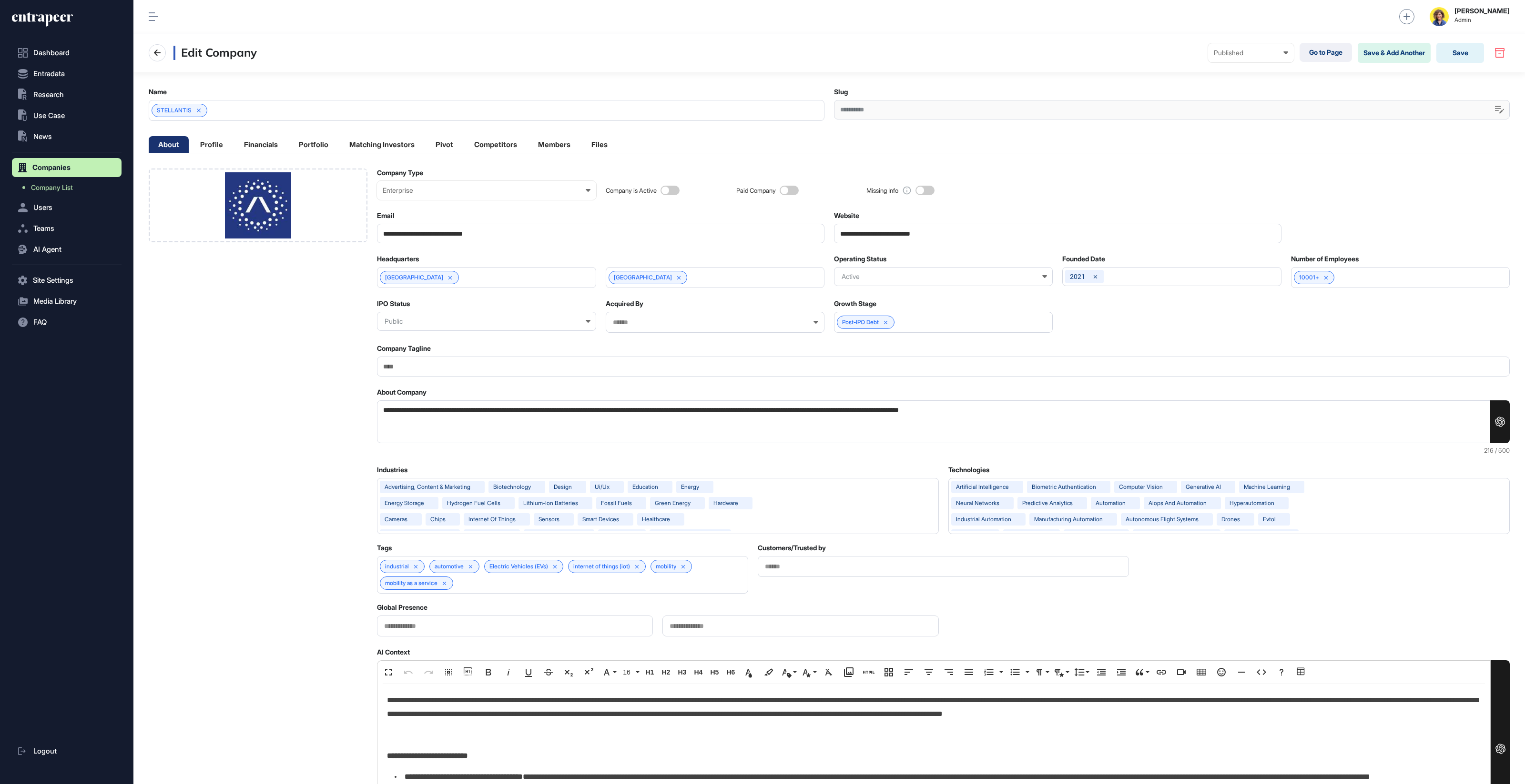
scroll to position [1, 4]
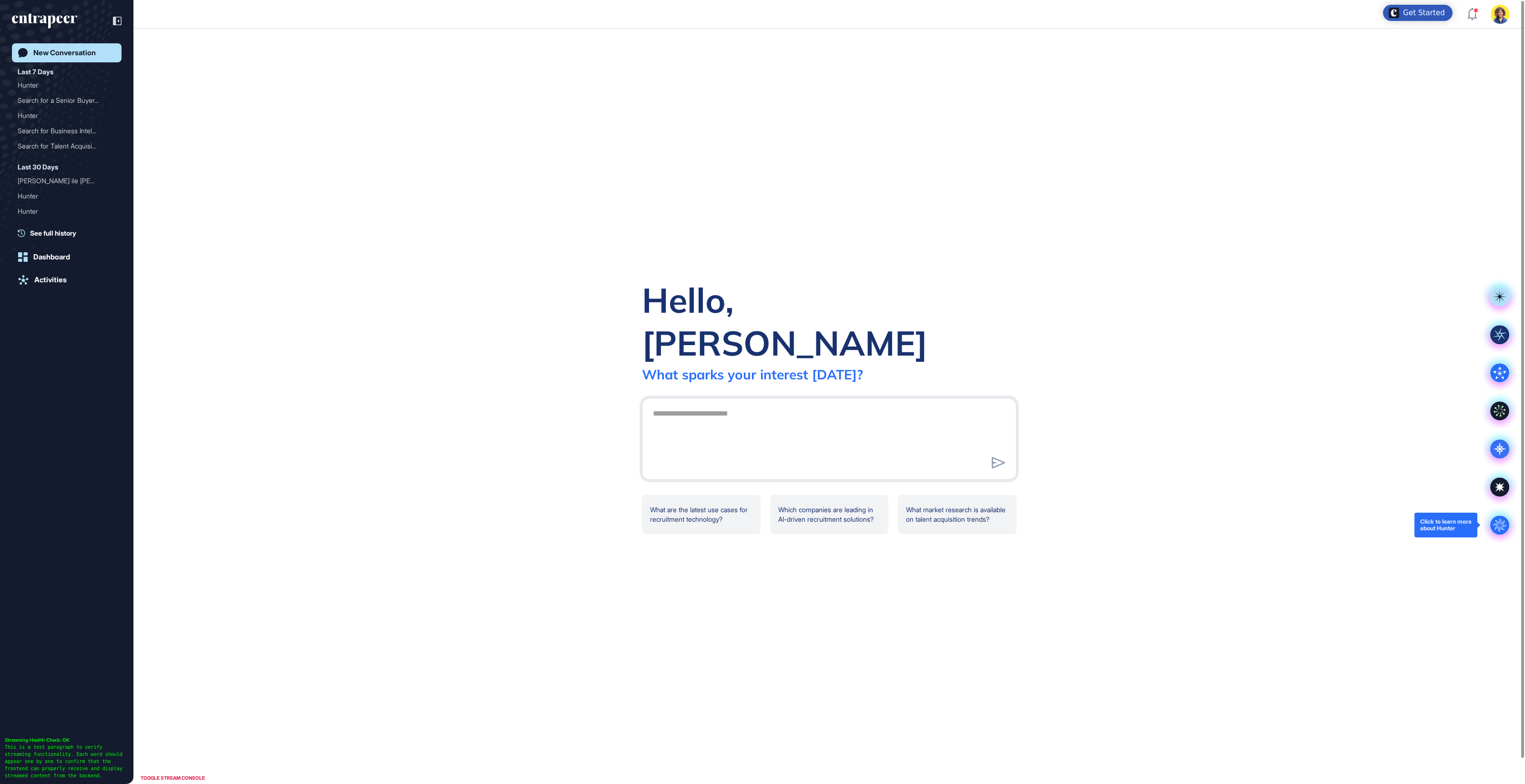
click at [1508, 531] on icon ".cls-2{fill:#fff}" at bounding box center [1500, 525] width 19 height 19
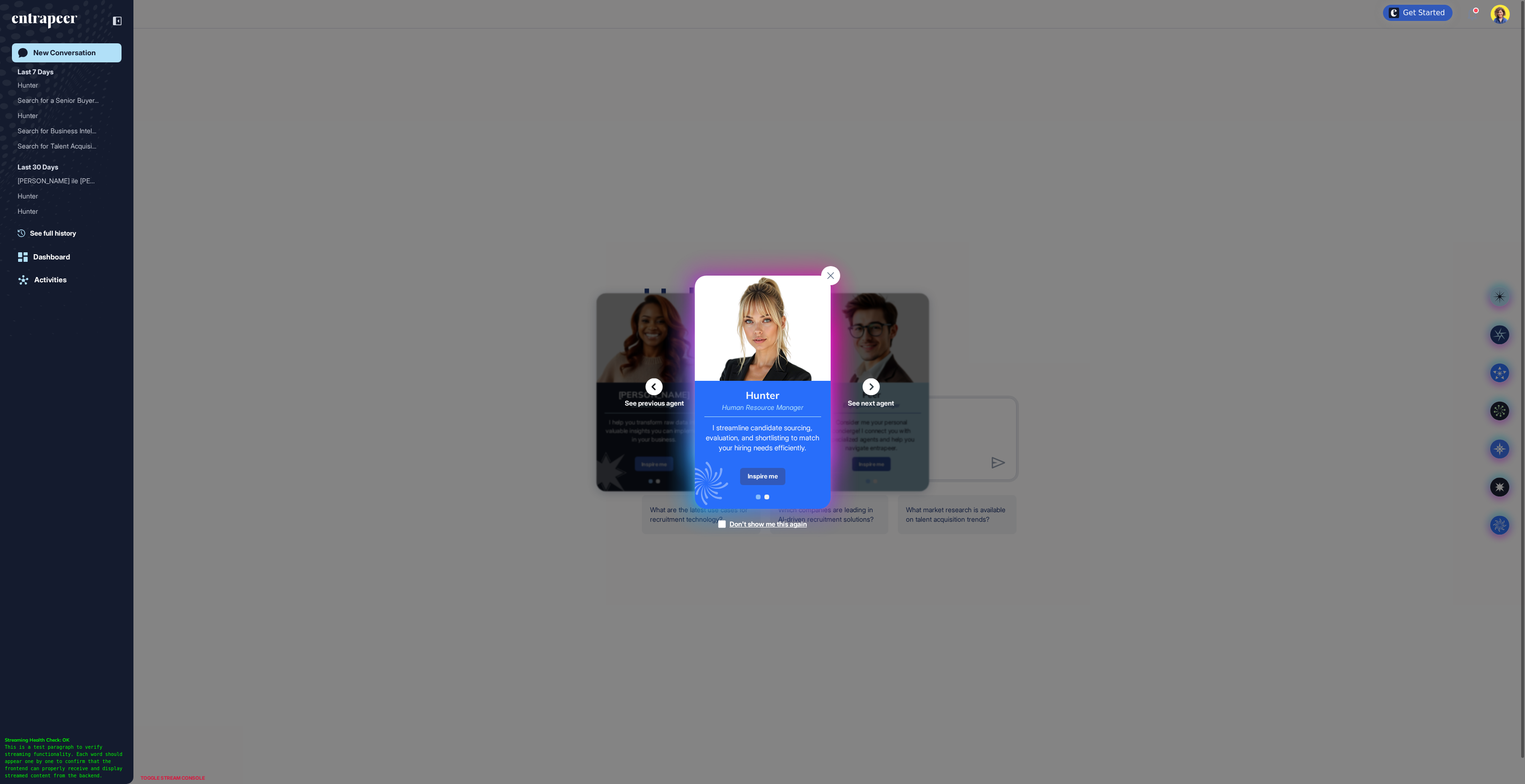
click at [777, 475] on div "Inspire me" at bounding box center [762, 476] width 45 height 17
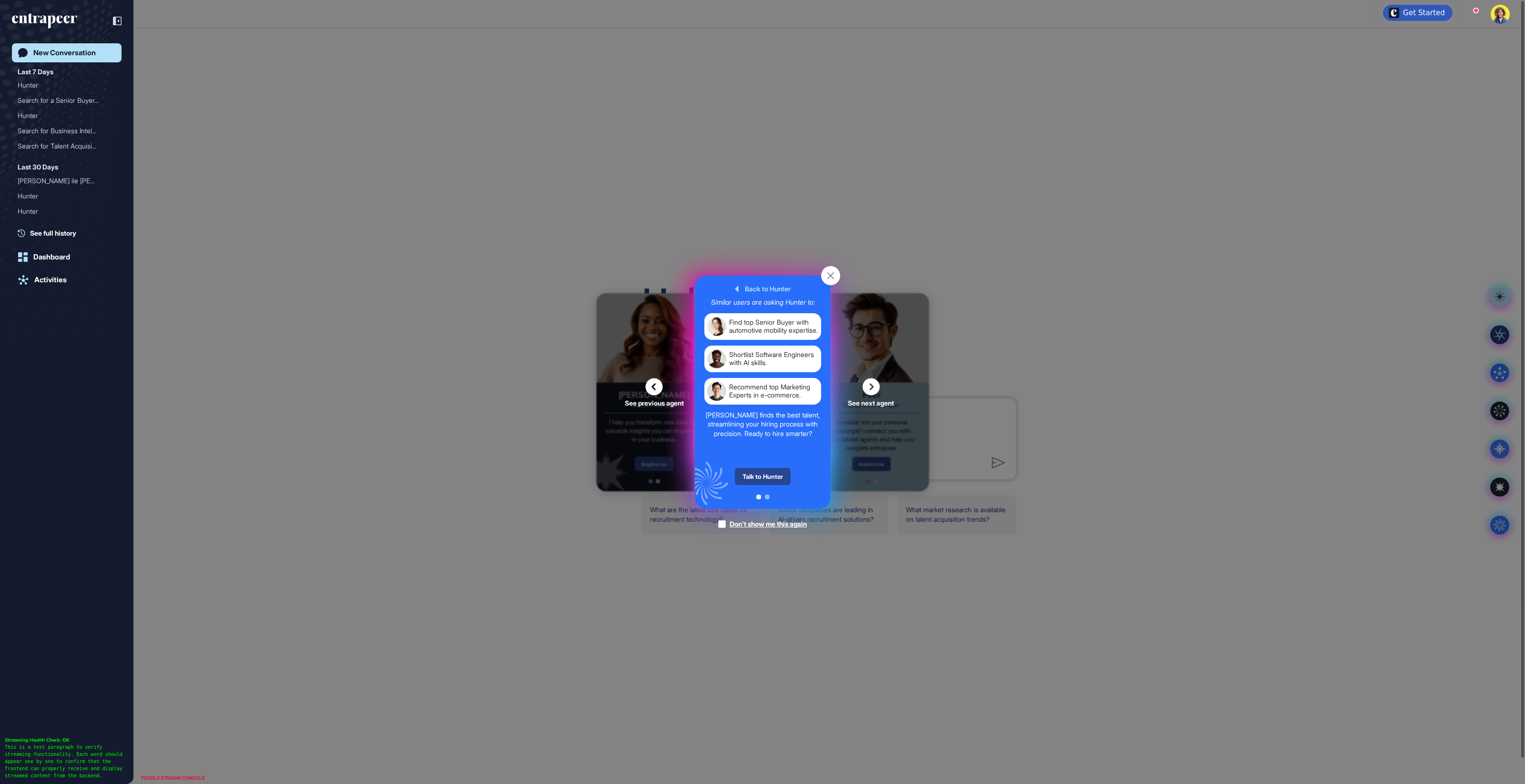
click at [776, 475] on div "Talk to Hunter" at bounding box center [762, 476] width 55 height 17
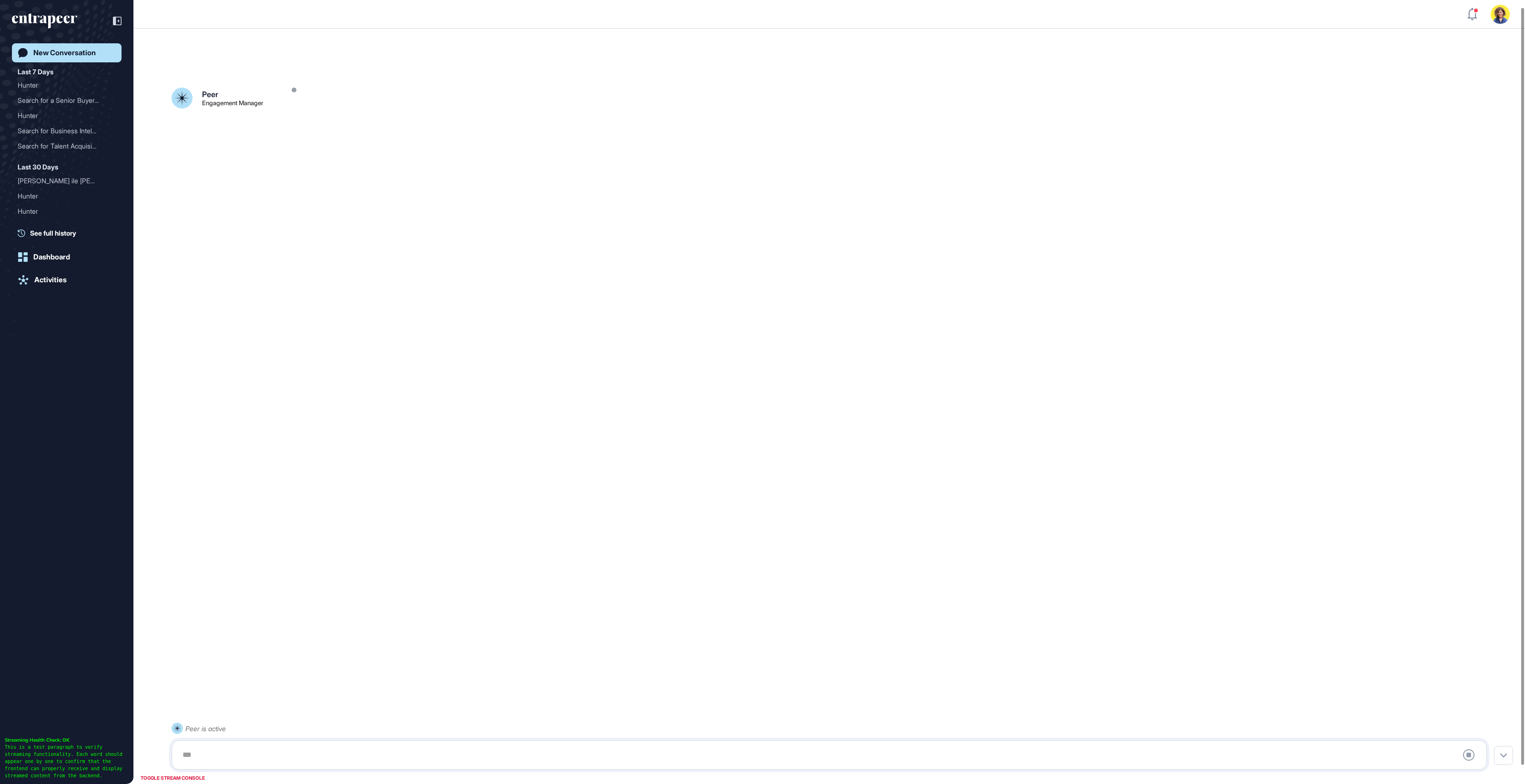
scroll to position [26, 0]
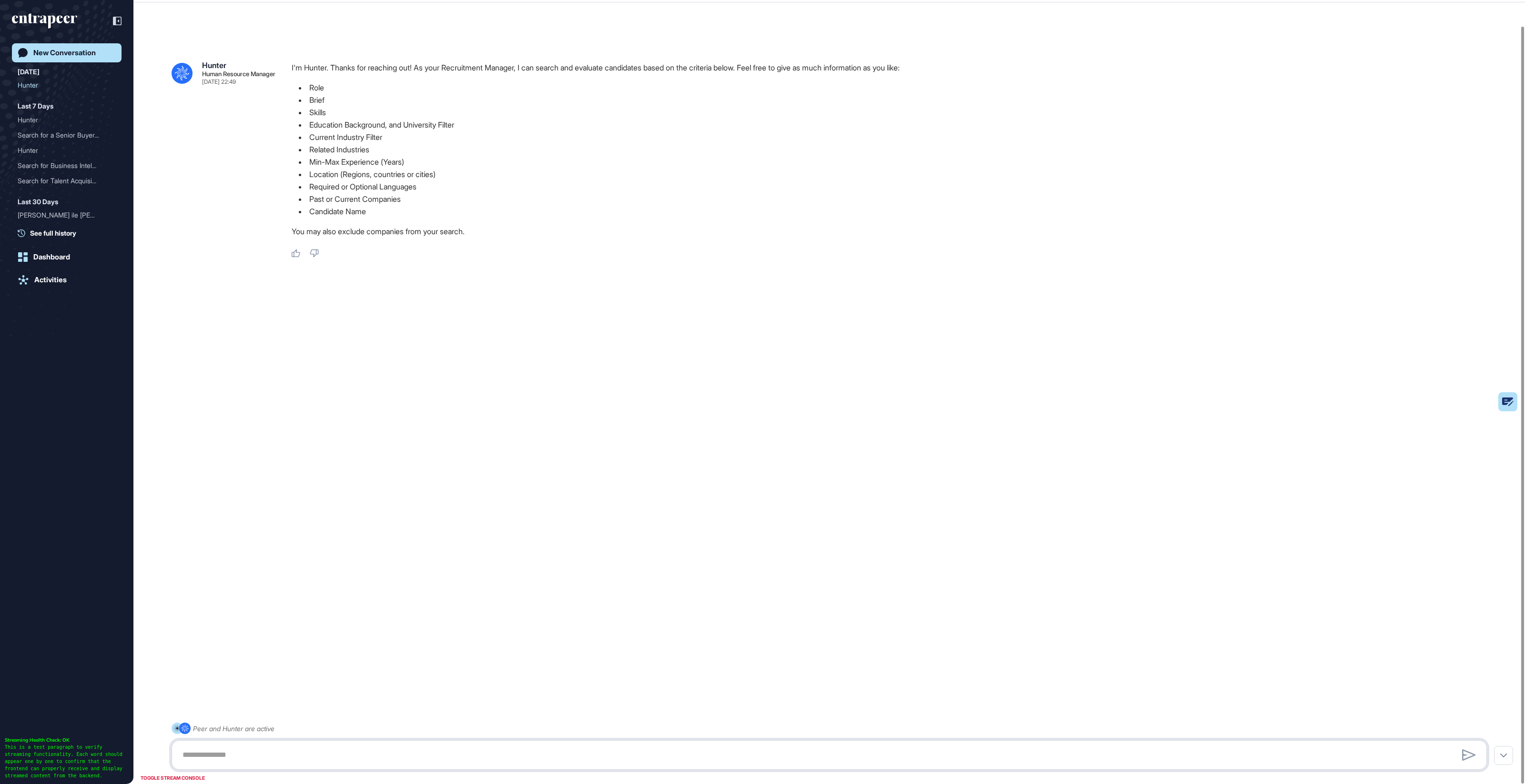
drag, startPoint x: 486, startPoint y: 748, endPoint x: 496, endPoint y: 750, distance: 10.2
click at [486, 748] on textarea at bounding box center [828, 755] width 1305 height 19
type textarea "**********"
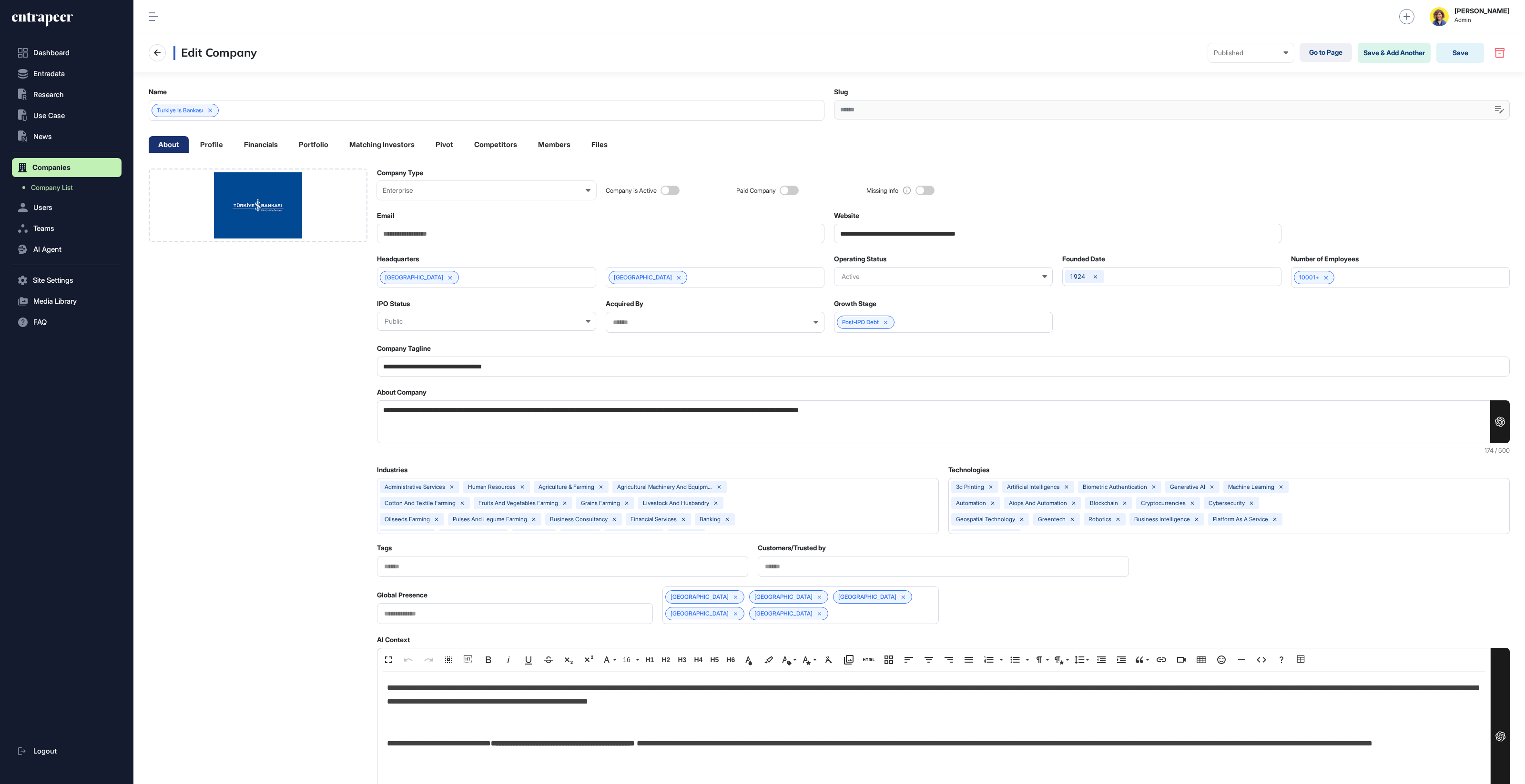
scroll to position [1, 4]
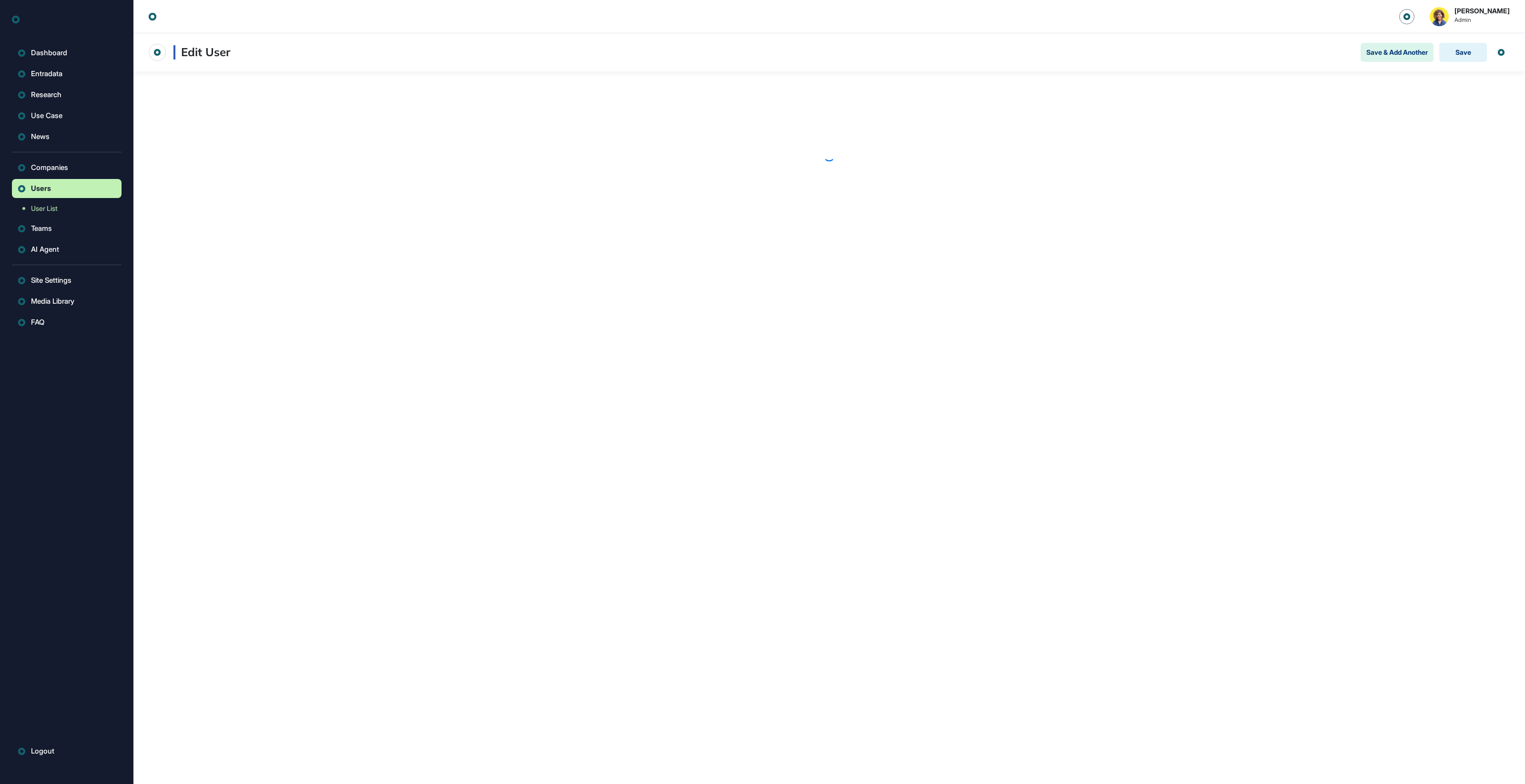
scroll to position [1, 1]
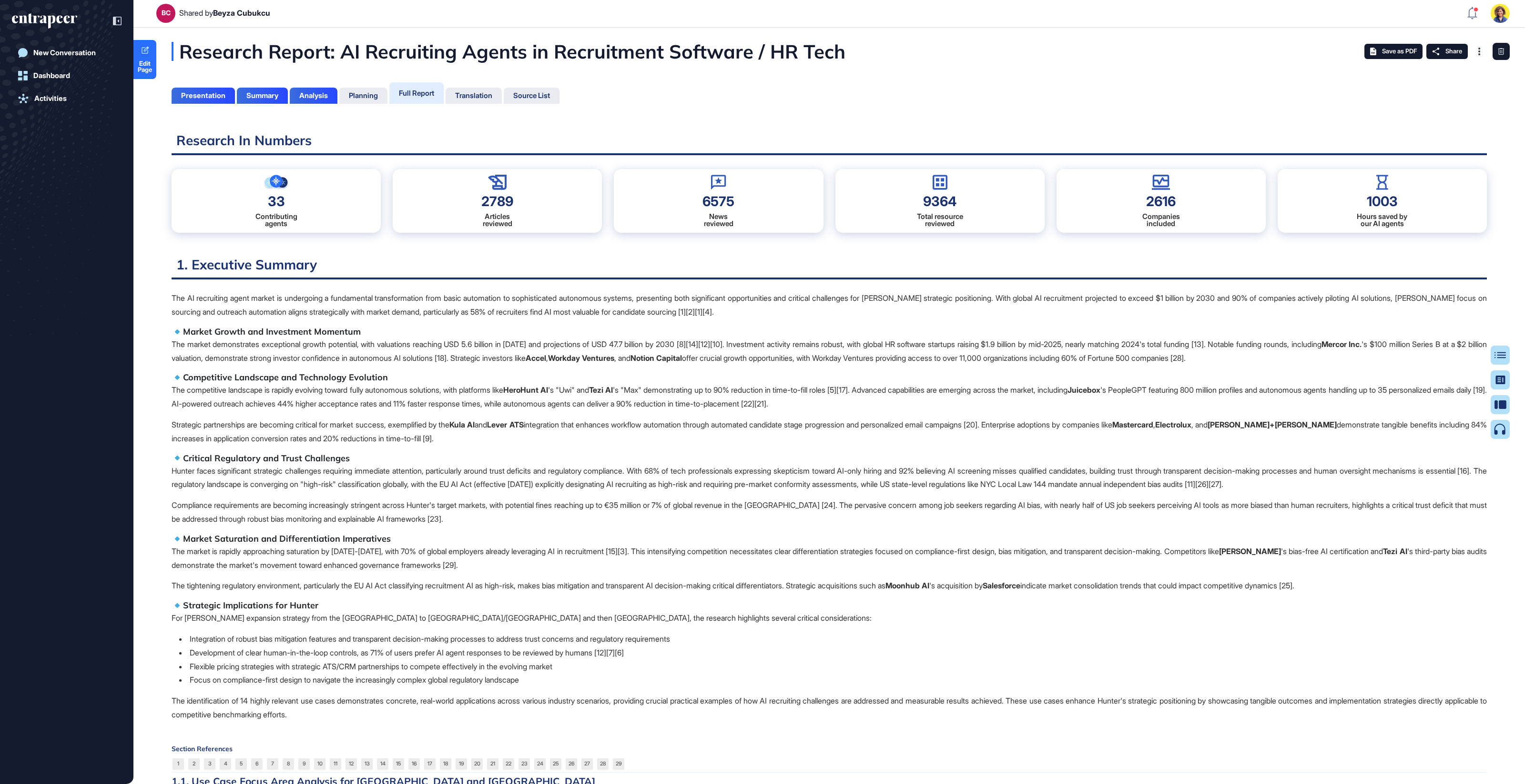
scroll to position [4, 1]
click at [1508, 352] on icon at bounding box center [1504, 355] width 11 height 6
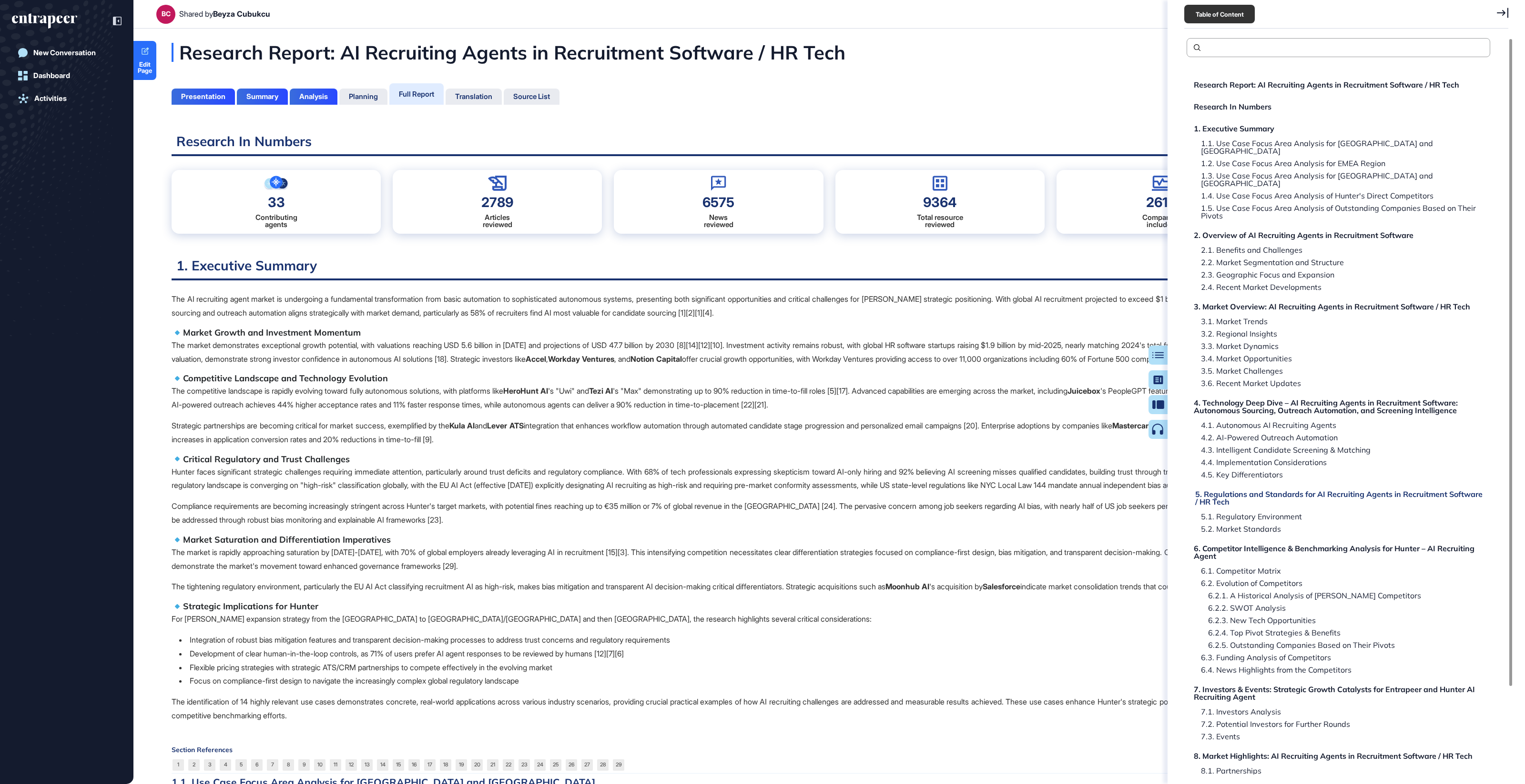
scroll to position [100, 0]
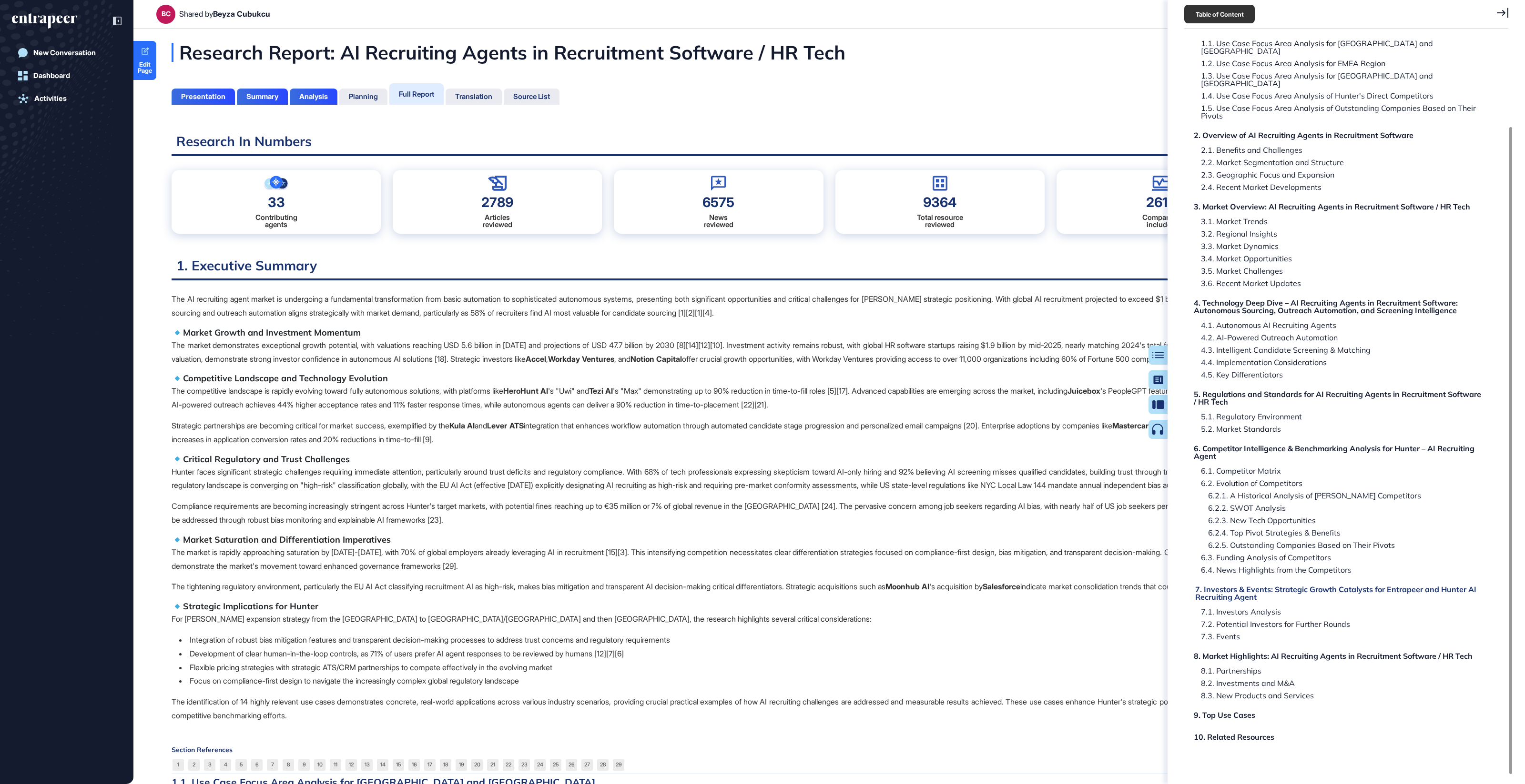
click at [1238, 586] on div "7. Investors & Events: Strategic Growth Catalysts for Entrapeer and Hunter AI R…" at bounding box center [1340, 594] width 289 height 15
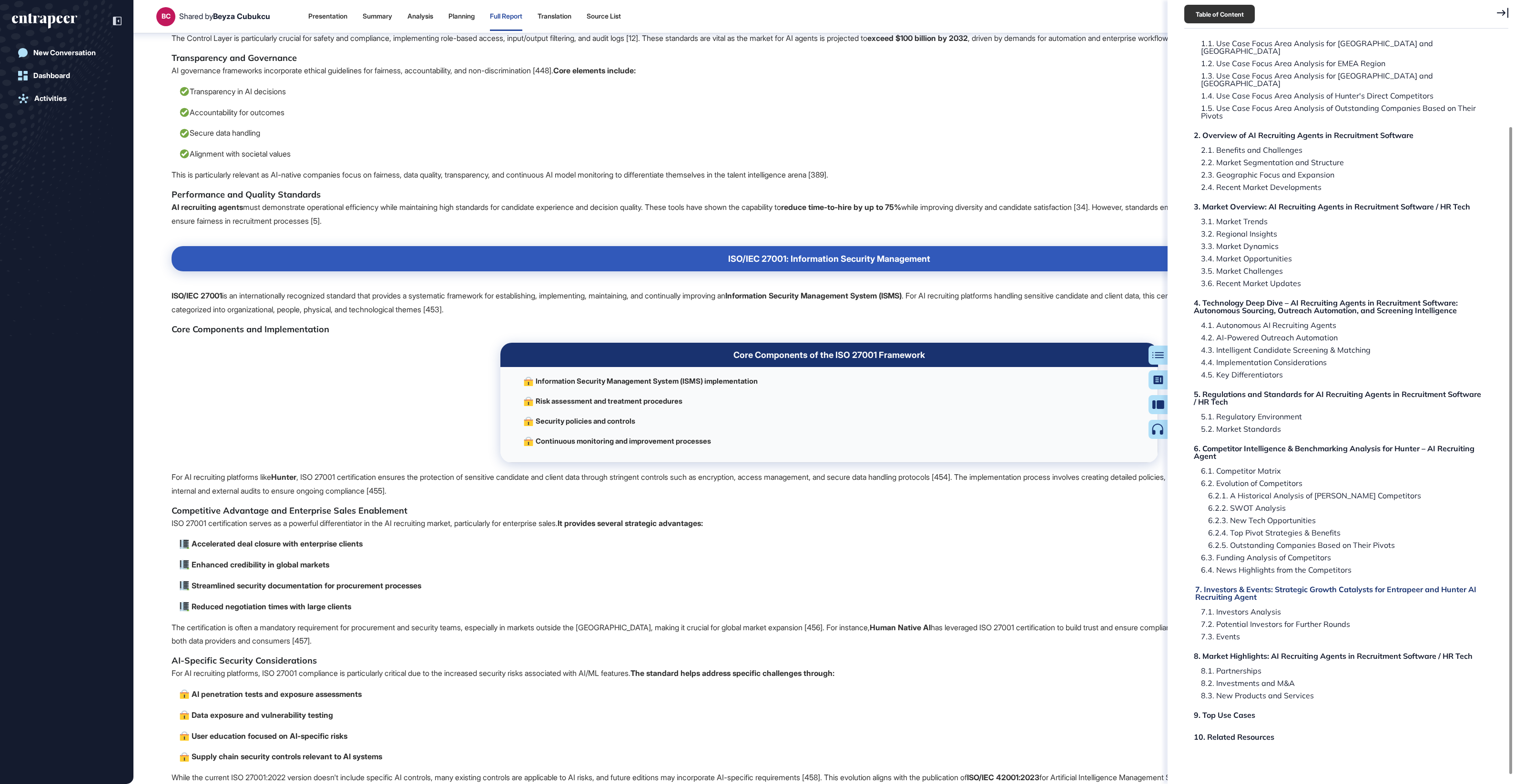
scroll to position [68316, 0]
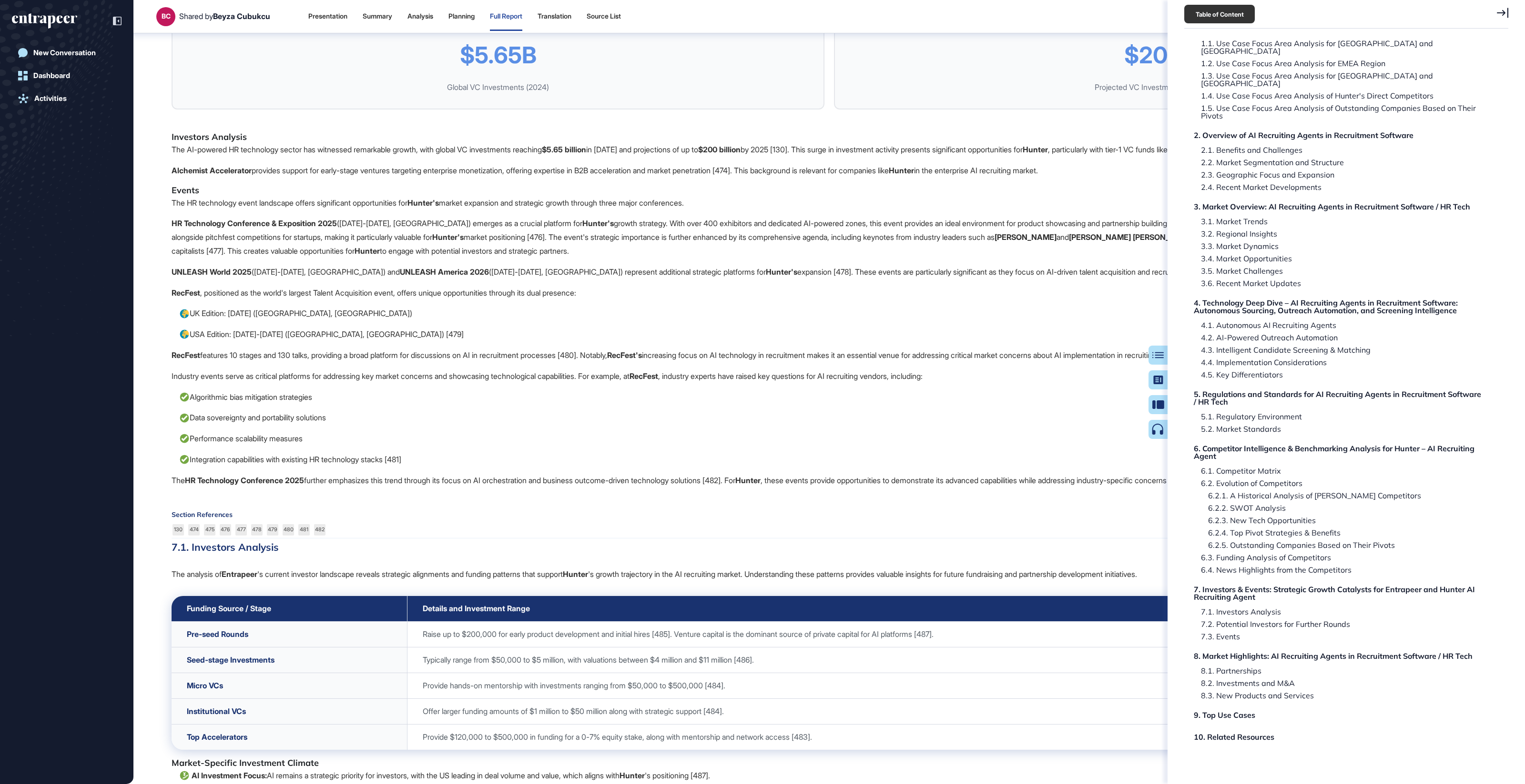
click at [1503, 11] on icon at bounding box center [1503, 13] width 11 height 10
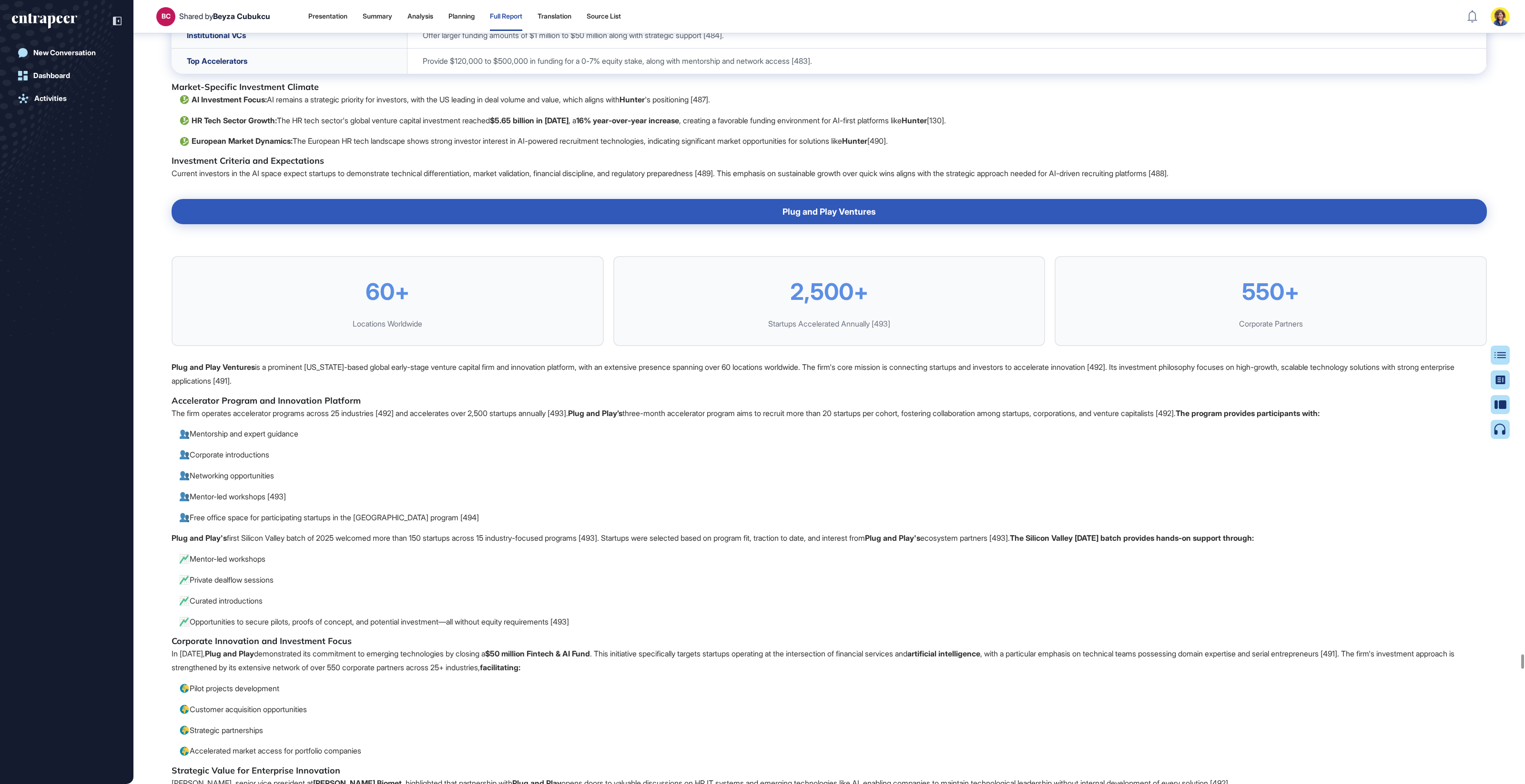
scroll to position [69128, 0]
